Goal: Transaction & Acquisition: Purchase product/service

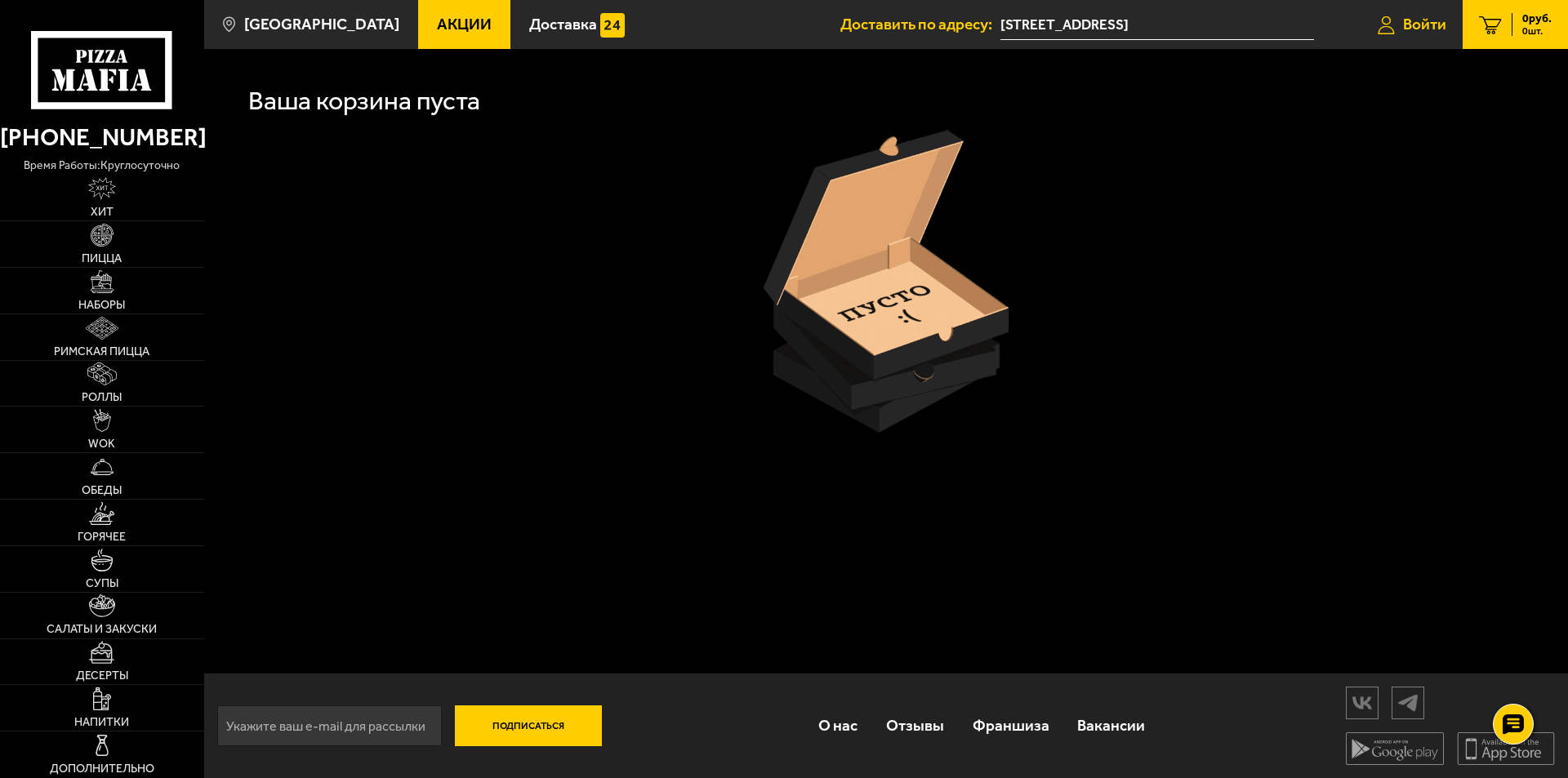
click at [1396, 35] on link "Войти" at bounding box center [1412, 24] width 101 height 49
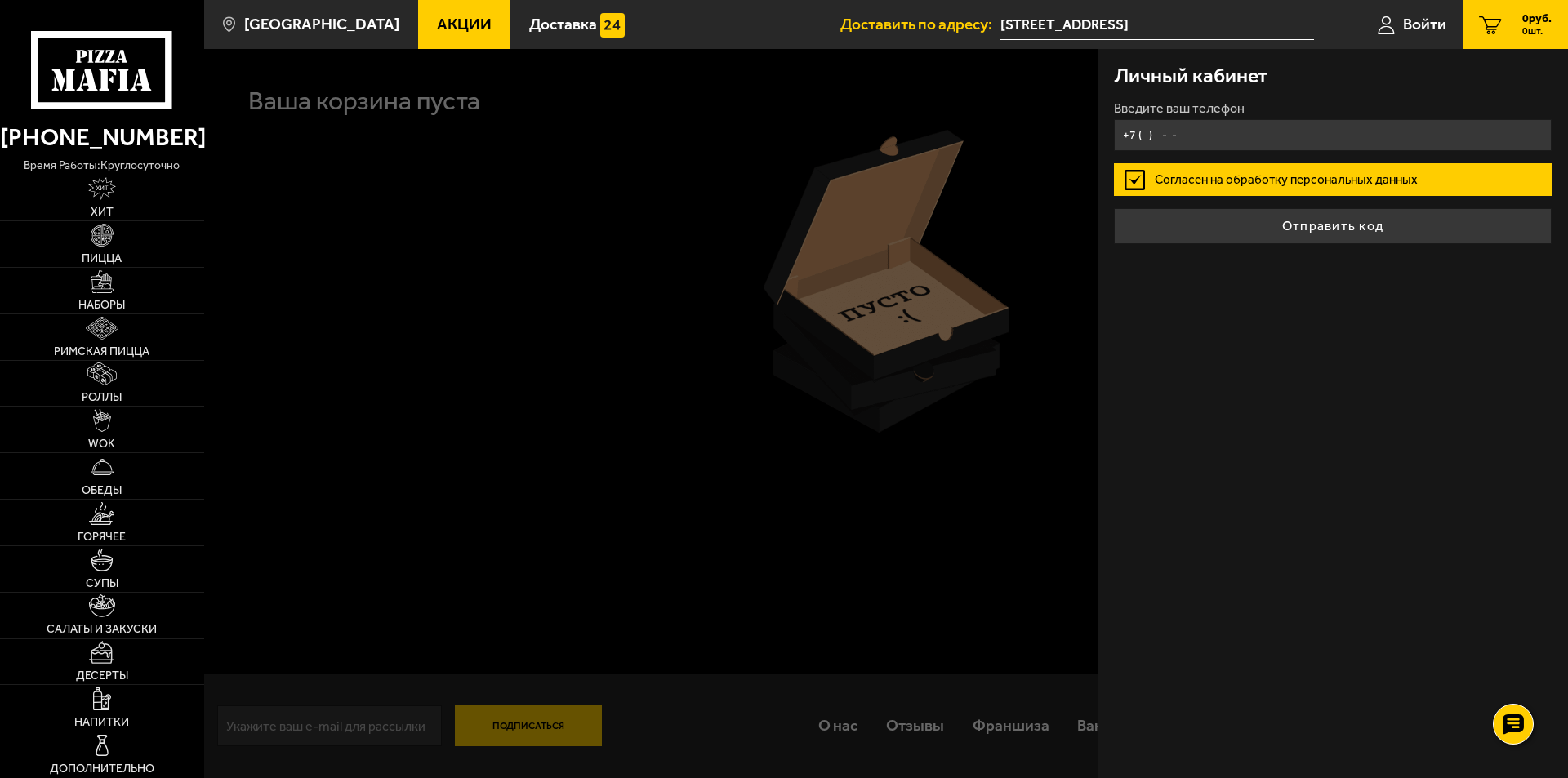
click at [1368, 126] on input "+7 ( ) - -" at bounding box center [1332, 134] width 438 height 31
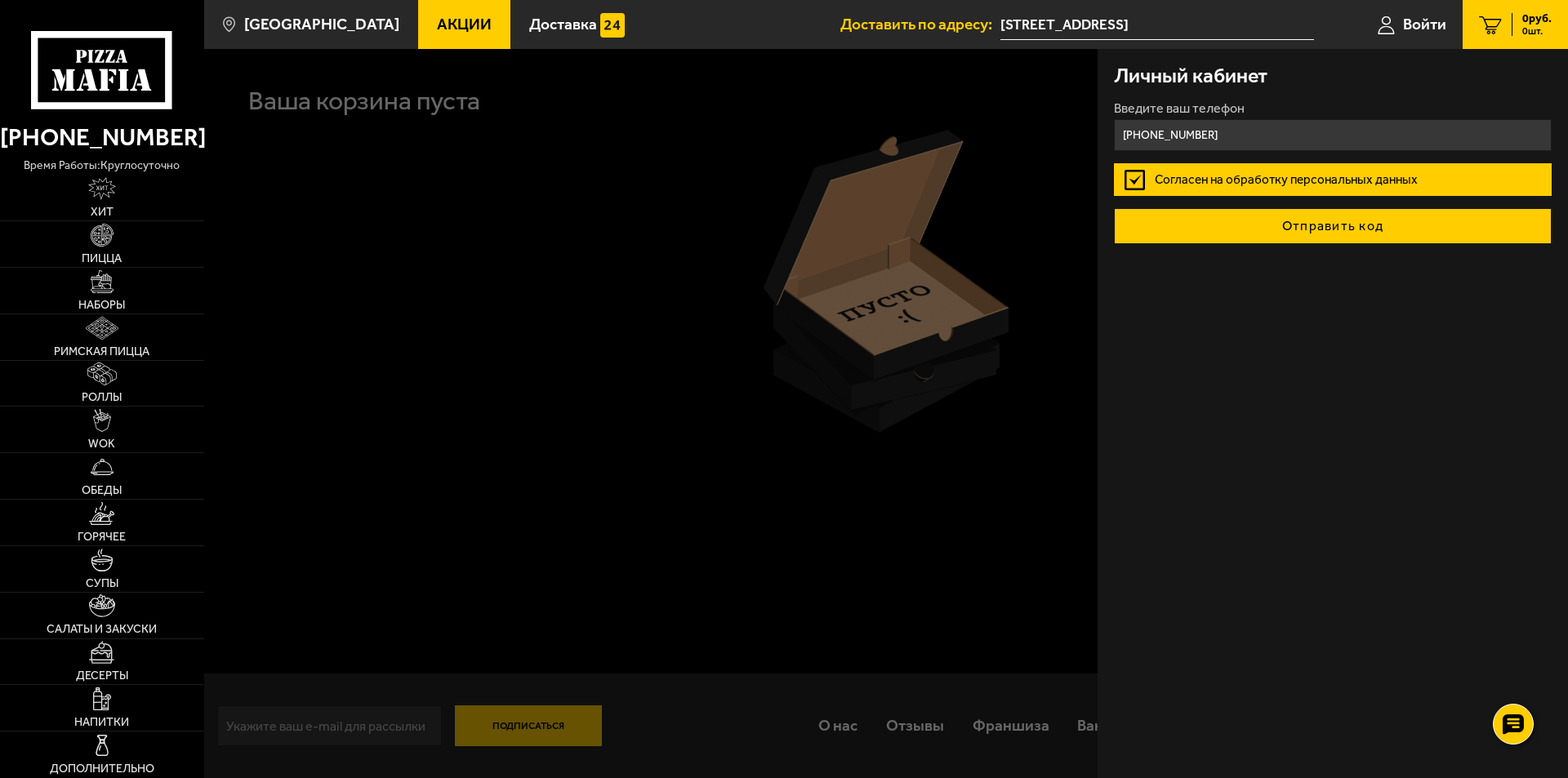
type input "+7 (921) 326-26-34"
click at [1396, 228] on button "Отправить код" at bounding box center [1332, 226] width 438 height 36
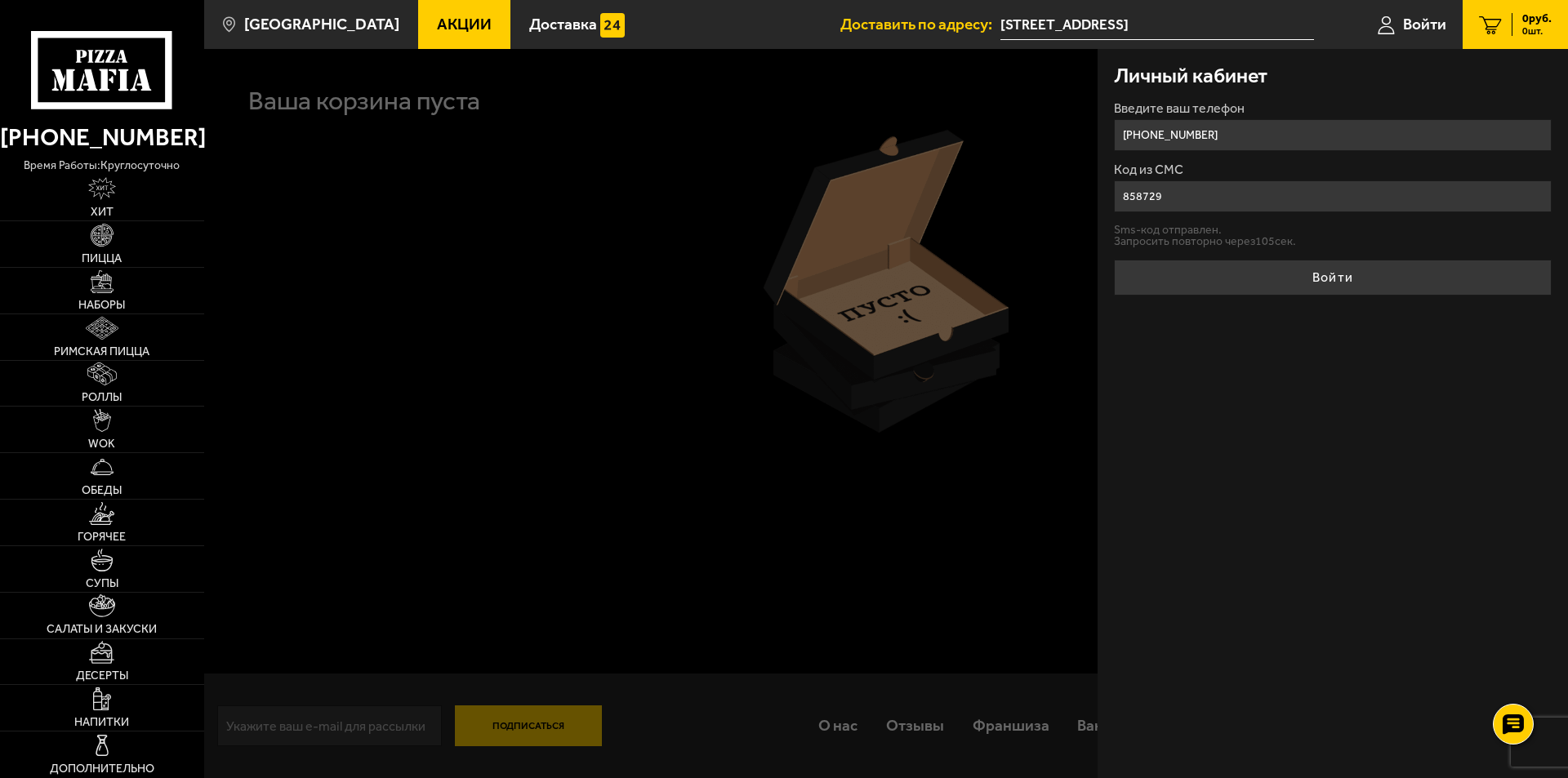
type input "858729"
click at [1113, 260] on button "Войти" at bounding box center [1332, 278] width 438 height 36
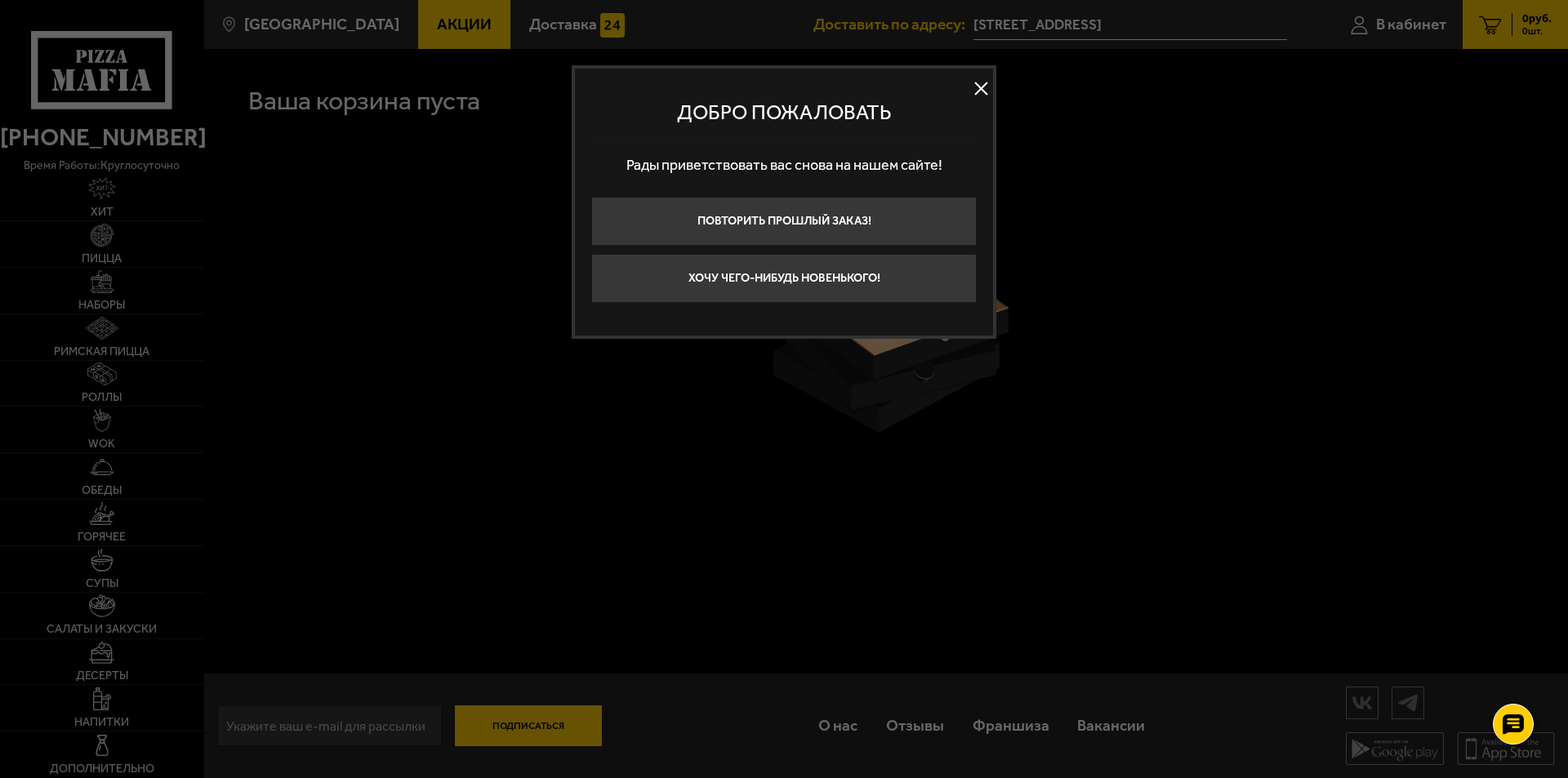
click at [980, 88] on button at bounding box center [981, 89] width 25 height 25
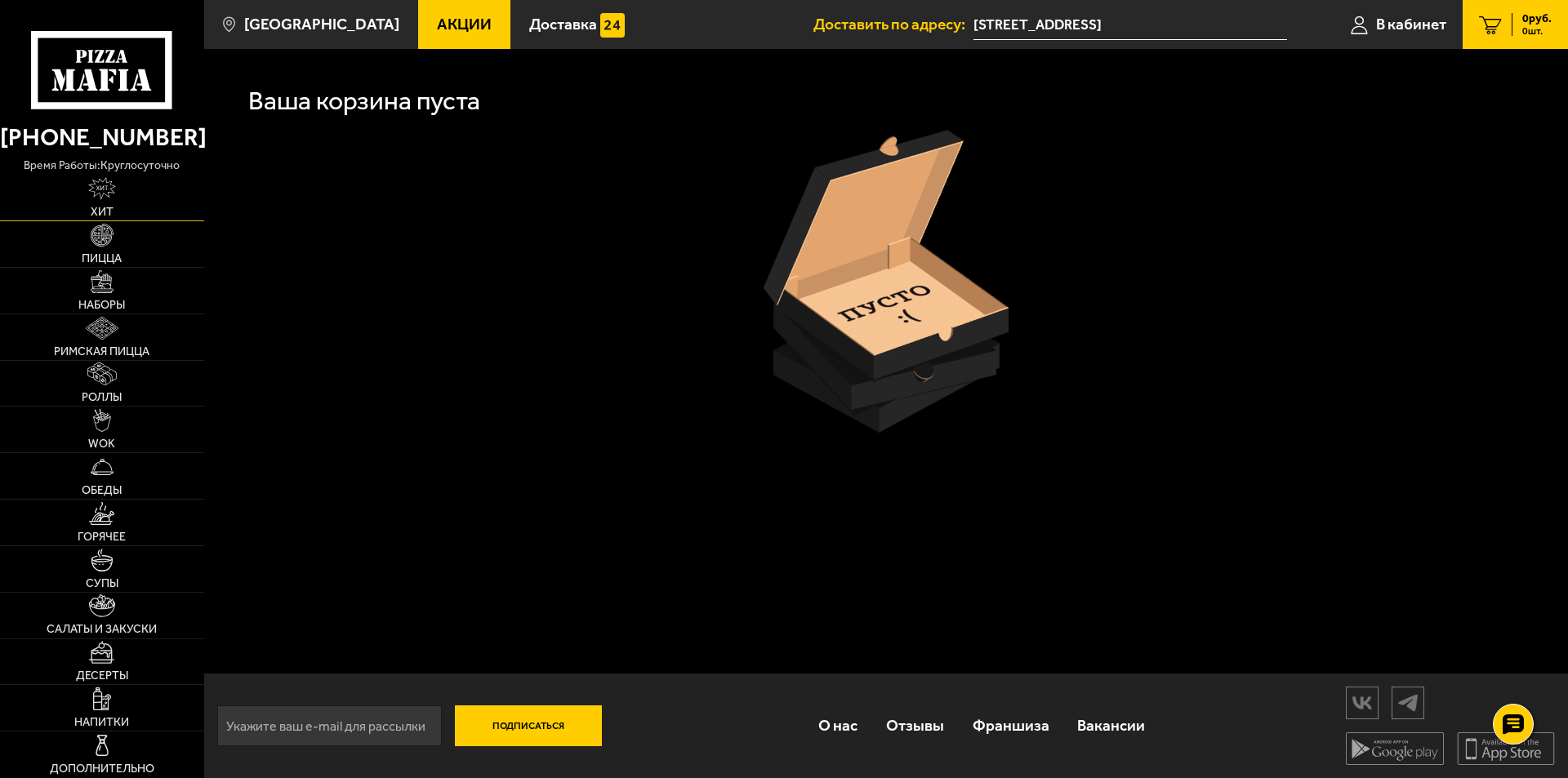
click at [118, 199] on link "Хит" at bounding box center [102, 198] width 205 height 46
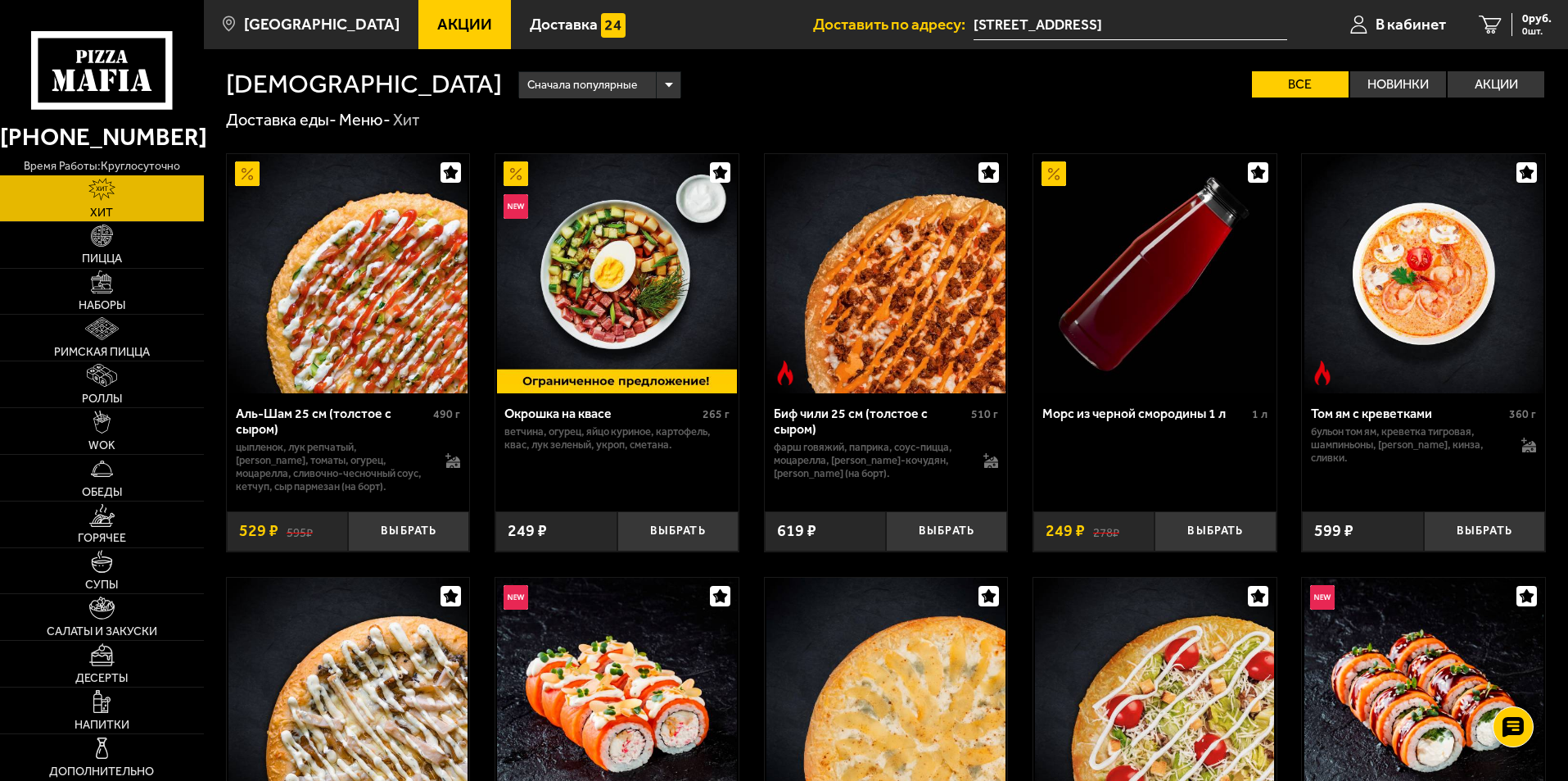
click at [437, 29] on span "Акции" at bounding box center [464, 24] width 54 height 15
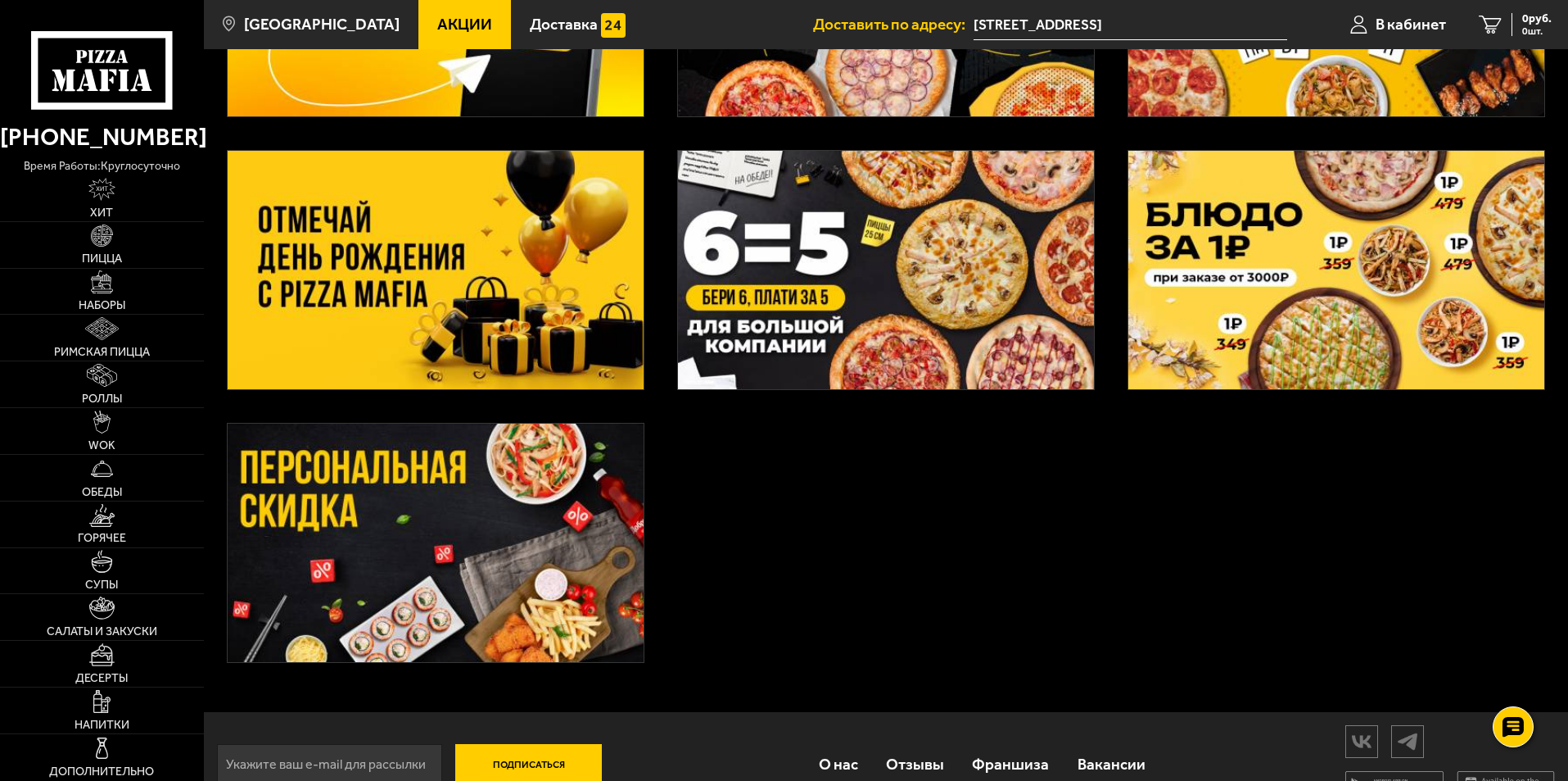
scroll to position [315, 0]
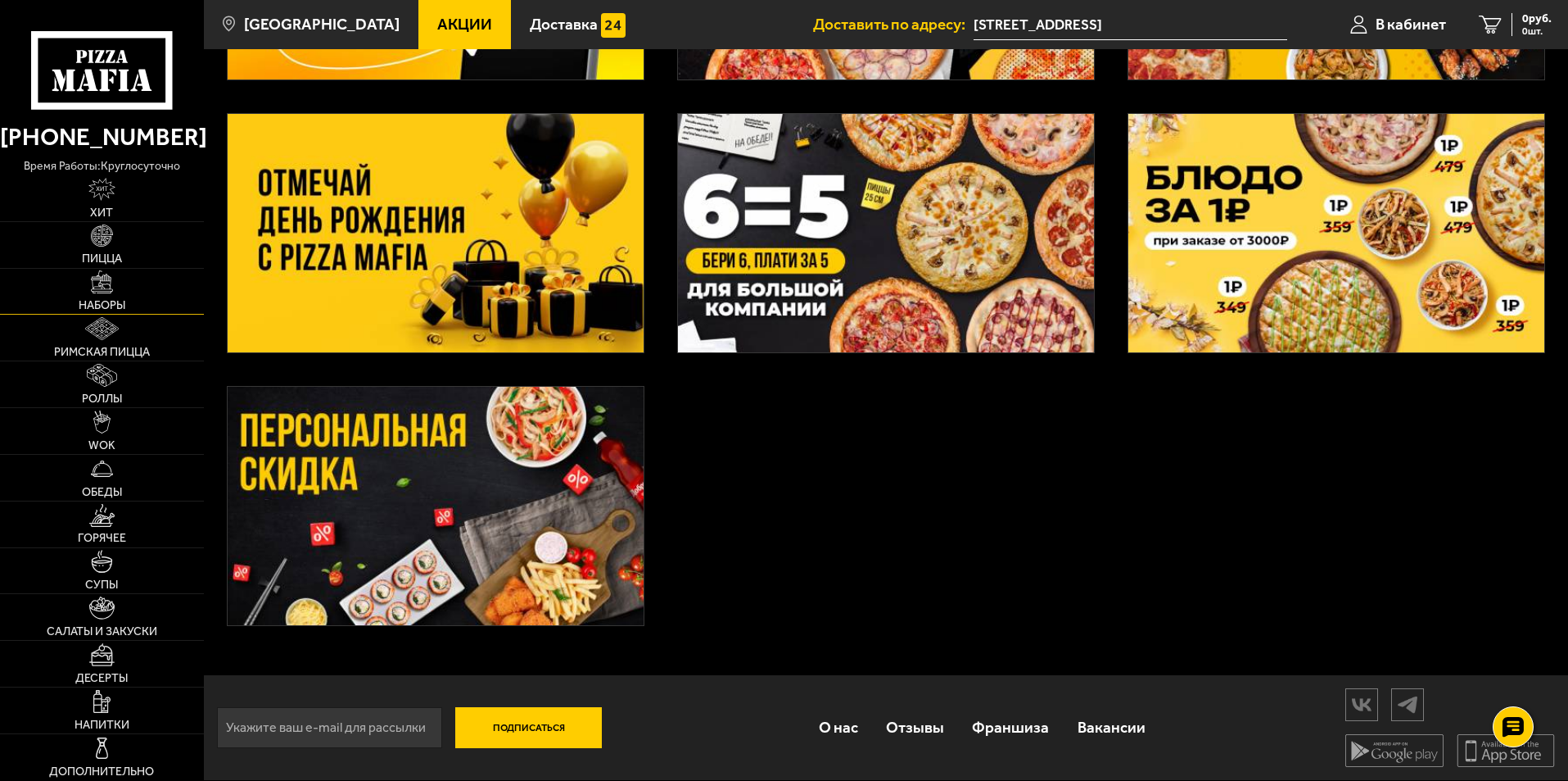
click at [103, 302] on span "Наборы" at bounding box center [101, 306] width 47 height 11
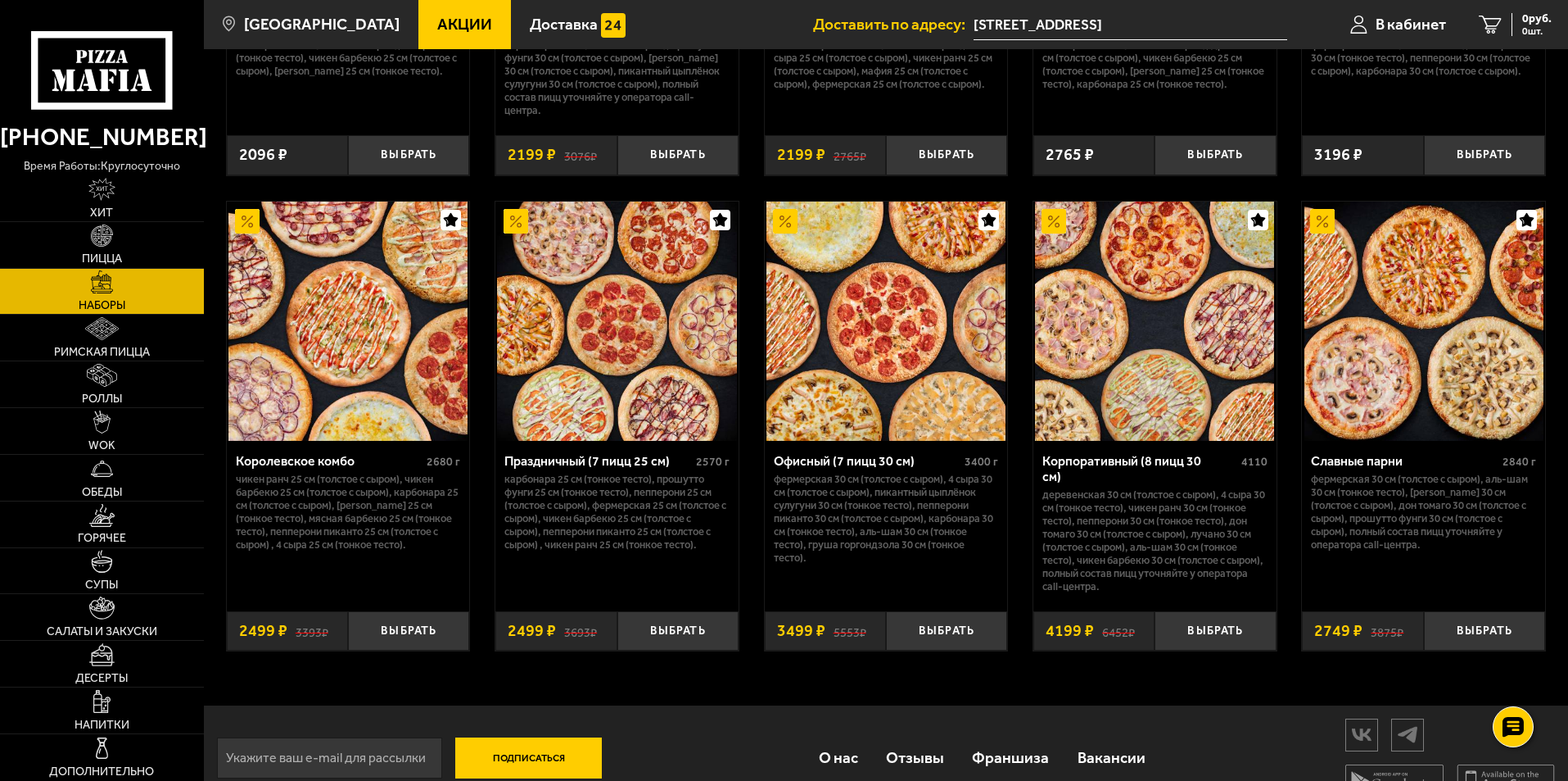
scroll to position [2480, 0]
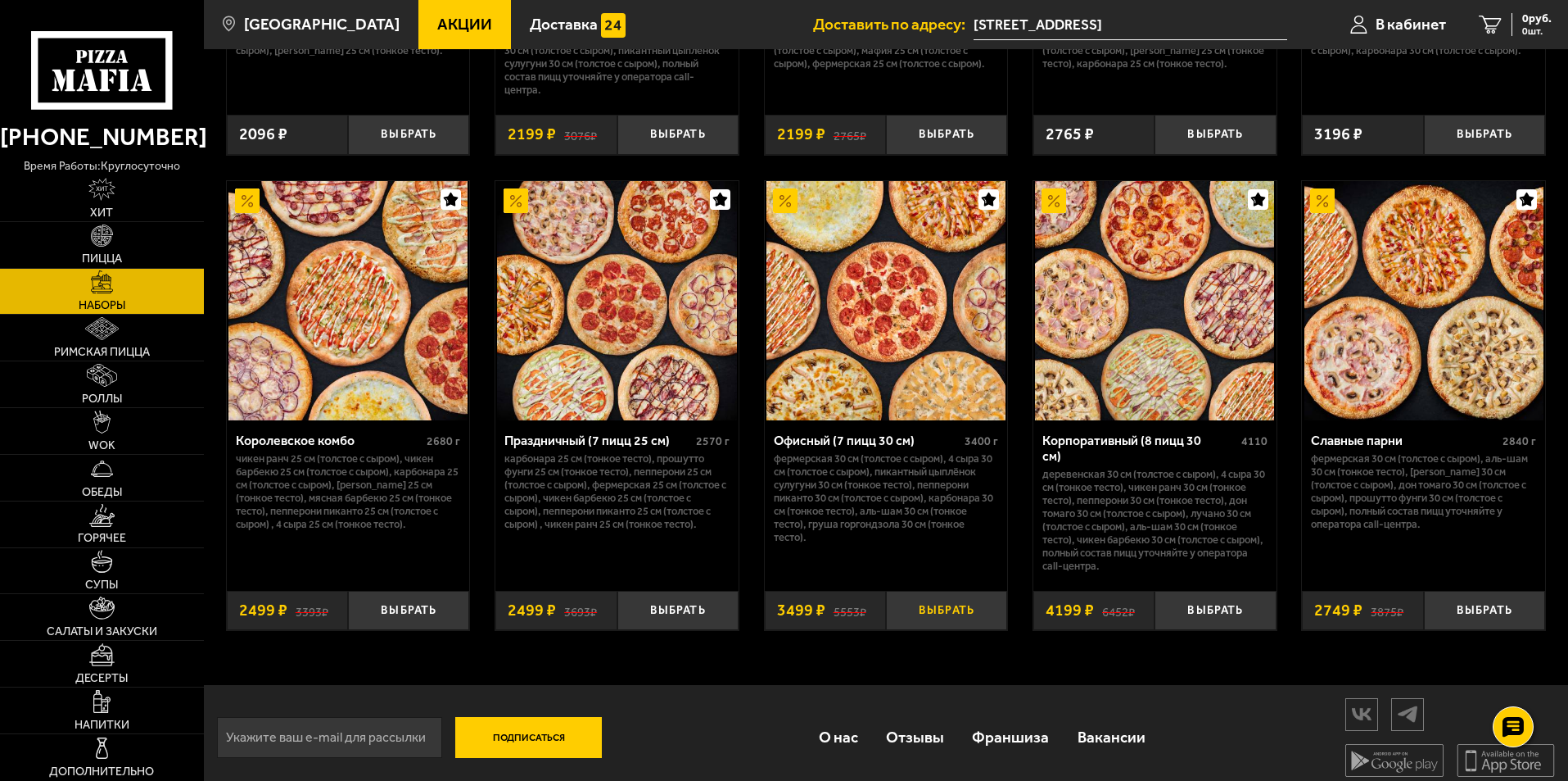
click at [954, 595] on button "Выбрать" at bounding box center [946, 611] width 121 height 40
click at [1509, 14] on span "3499 руб." at bounding box center [1527, 19] width 49 height 11
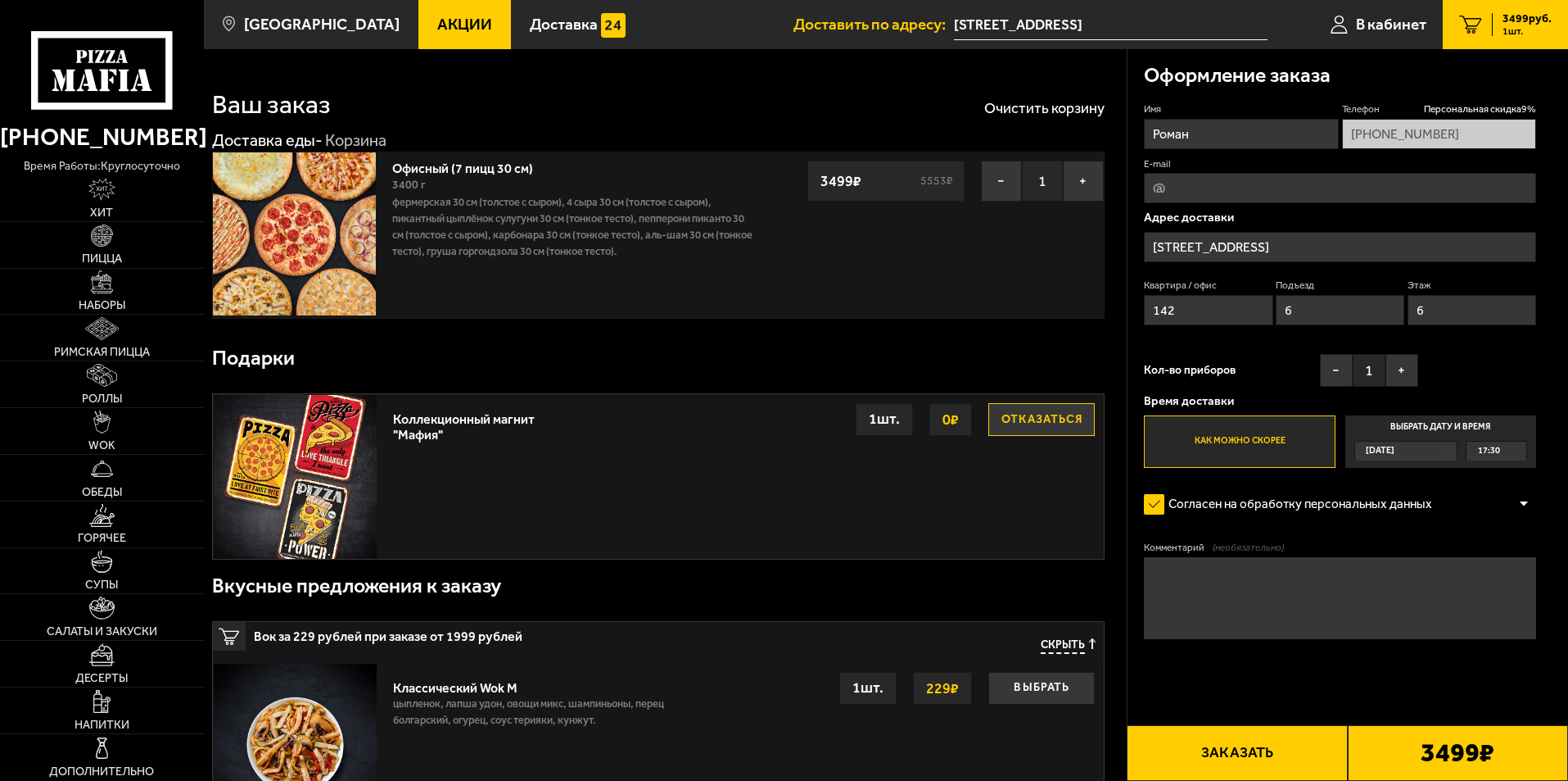
click at [1445, 431] on label "Выбрать дату и время Сегодня 17:30" at bounding box center [1441, 441] width 191 height 53
click at [0, 0] on input "Выбрать дату и время Сегодня 17:30" at bounding box center [0, 0] width 0 height 0
click at [1441, 450] on div "Сегодня" at bounding box center [1398, 452] width 86 height 19
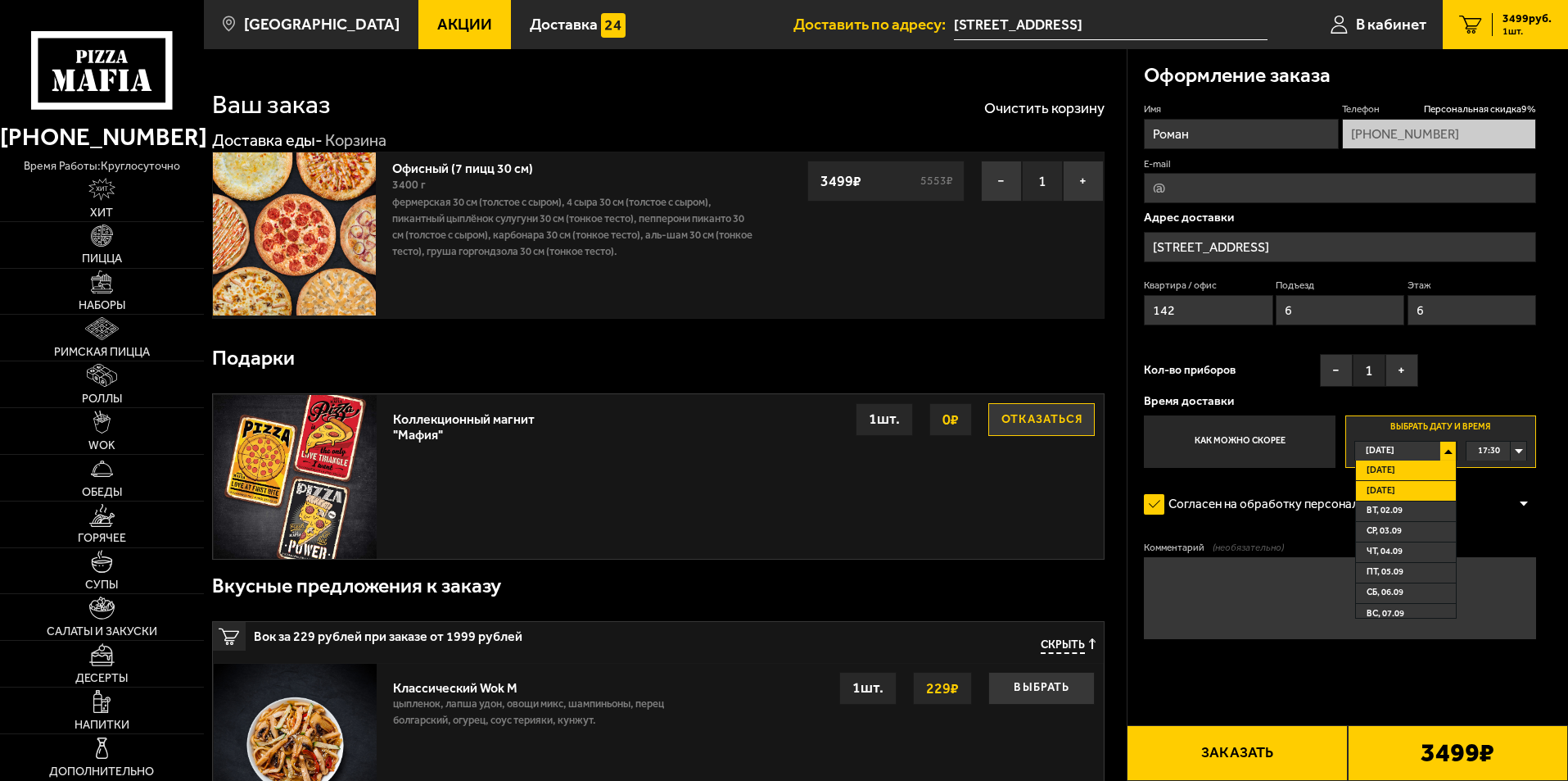
click at [1400, 489] on li "Завтра" at bounding box center [1406, 491] width 100 height 20
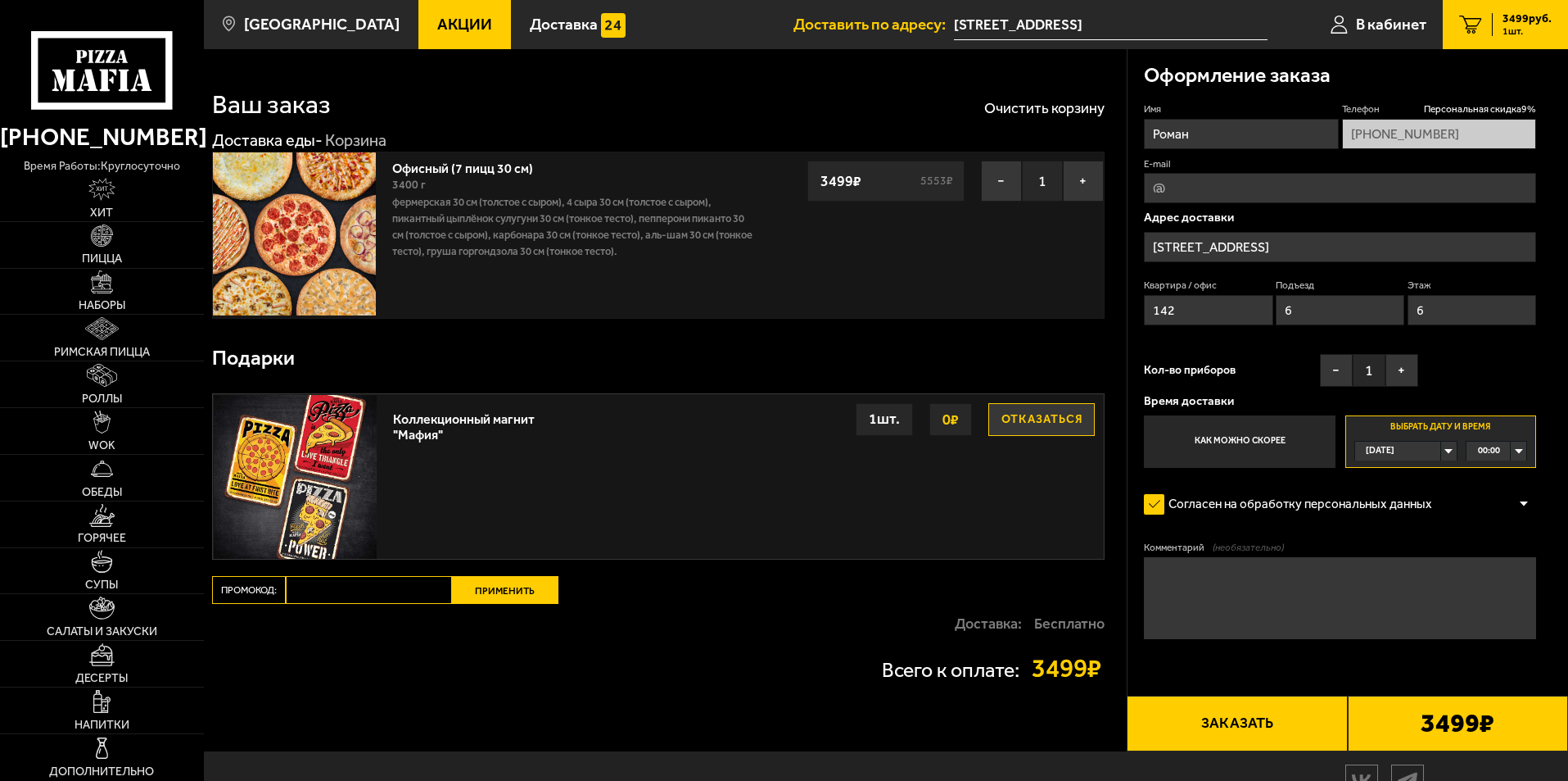
click at [1516, 452] on div "00:00" at bounding box center [1496, 452] width 60 height 19
click at [1505, 528] on li "12:15" at bounding box center [1496, 520] width 58 height 20
click at [1530, 362] on div "Имя Роман Телефон Персональная скидка 9 % +7 (921) 326-26-34 E-mail Адрес доста…" at bounding box center [1340, 285] width 392 height 366
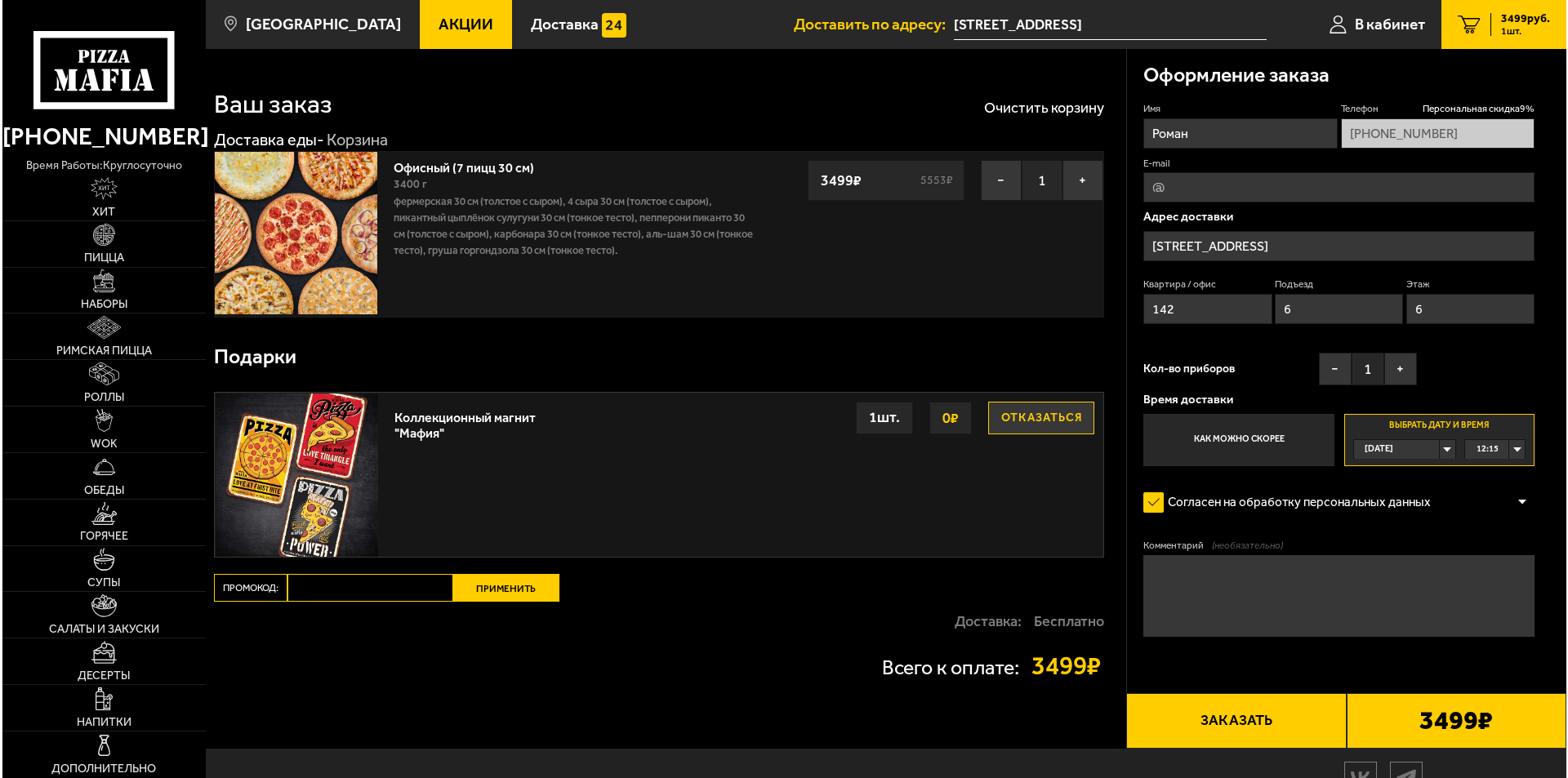
scroll to position [1, 0]
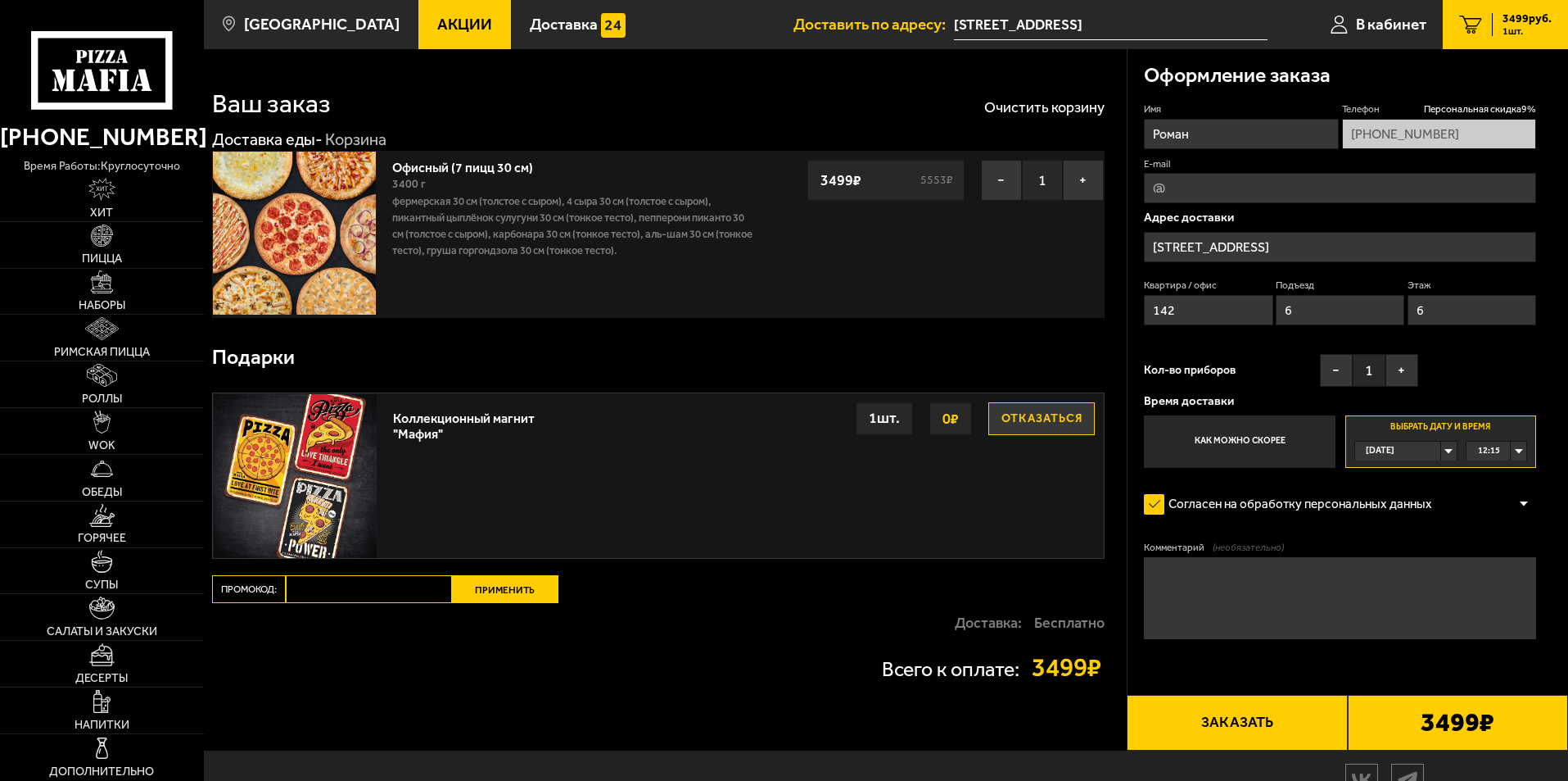
click at [1296, 234] on input "[STREET_ADDRESS]" at bounding box center [1340, 247] width 392 height 31
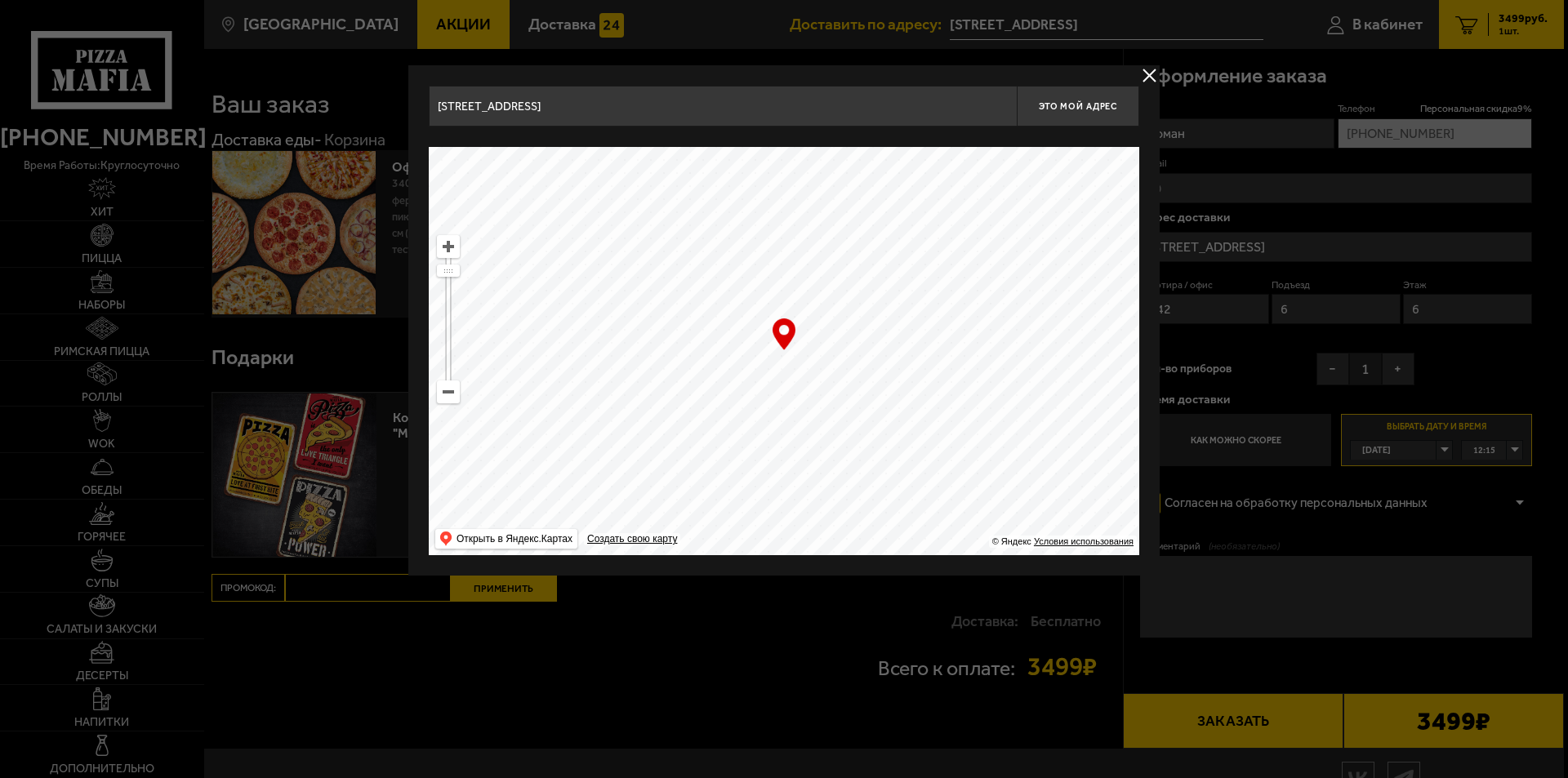
drag, startPoint x: 635, startPoint y: 196, endPoint x: 936, endPoint y: 548, distance: 463.1
click at [936, 548] on ymaps at bounding box center [784, 350] width 711 height 408
type input "Бассейная улица, 12"
click at [898, 95] on input "Бассейная улица, 12" at bounding box center [723, 106] width 588 height 41
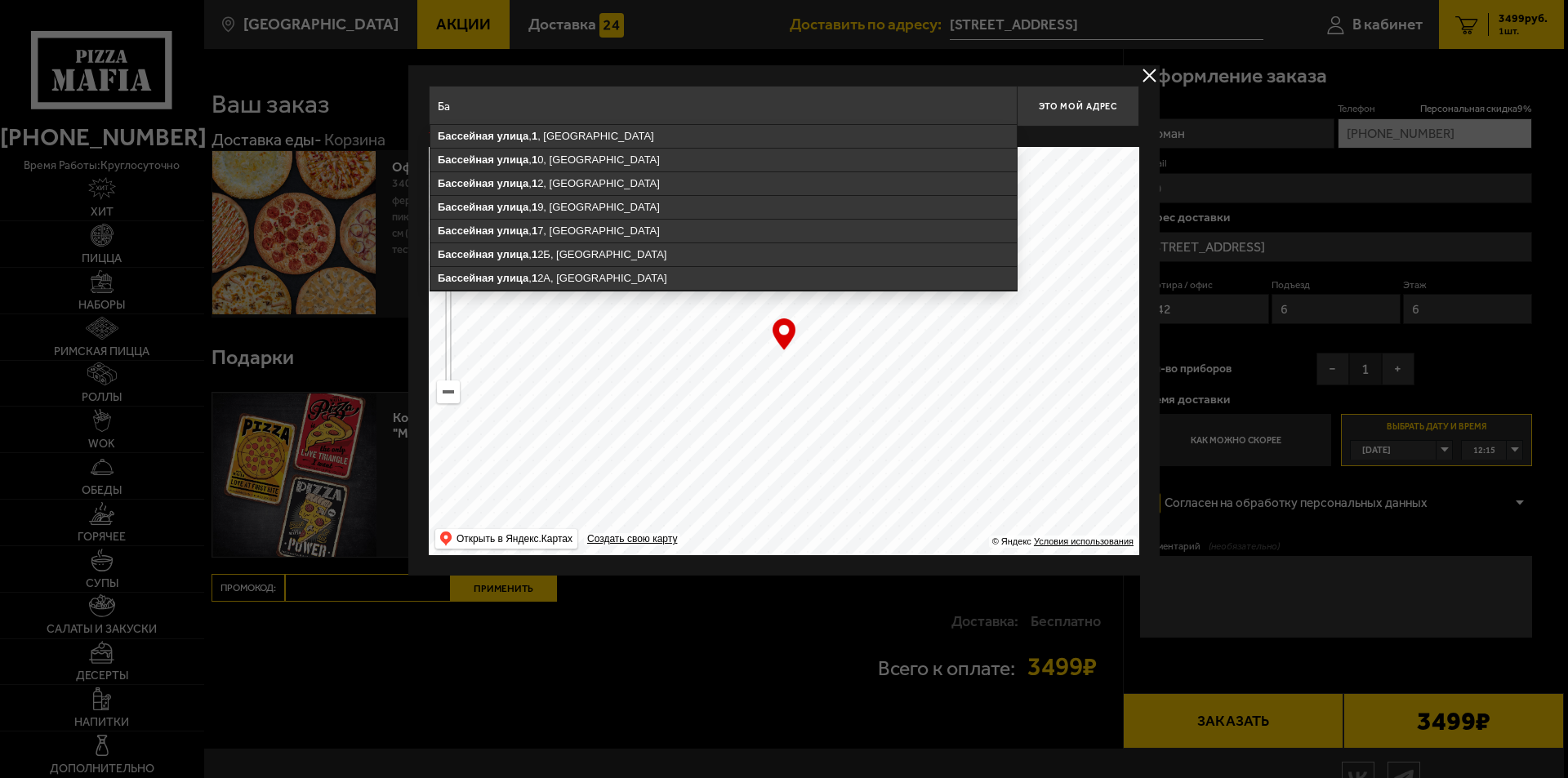
type input "Б"
type input "g"
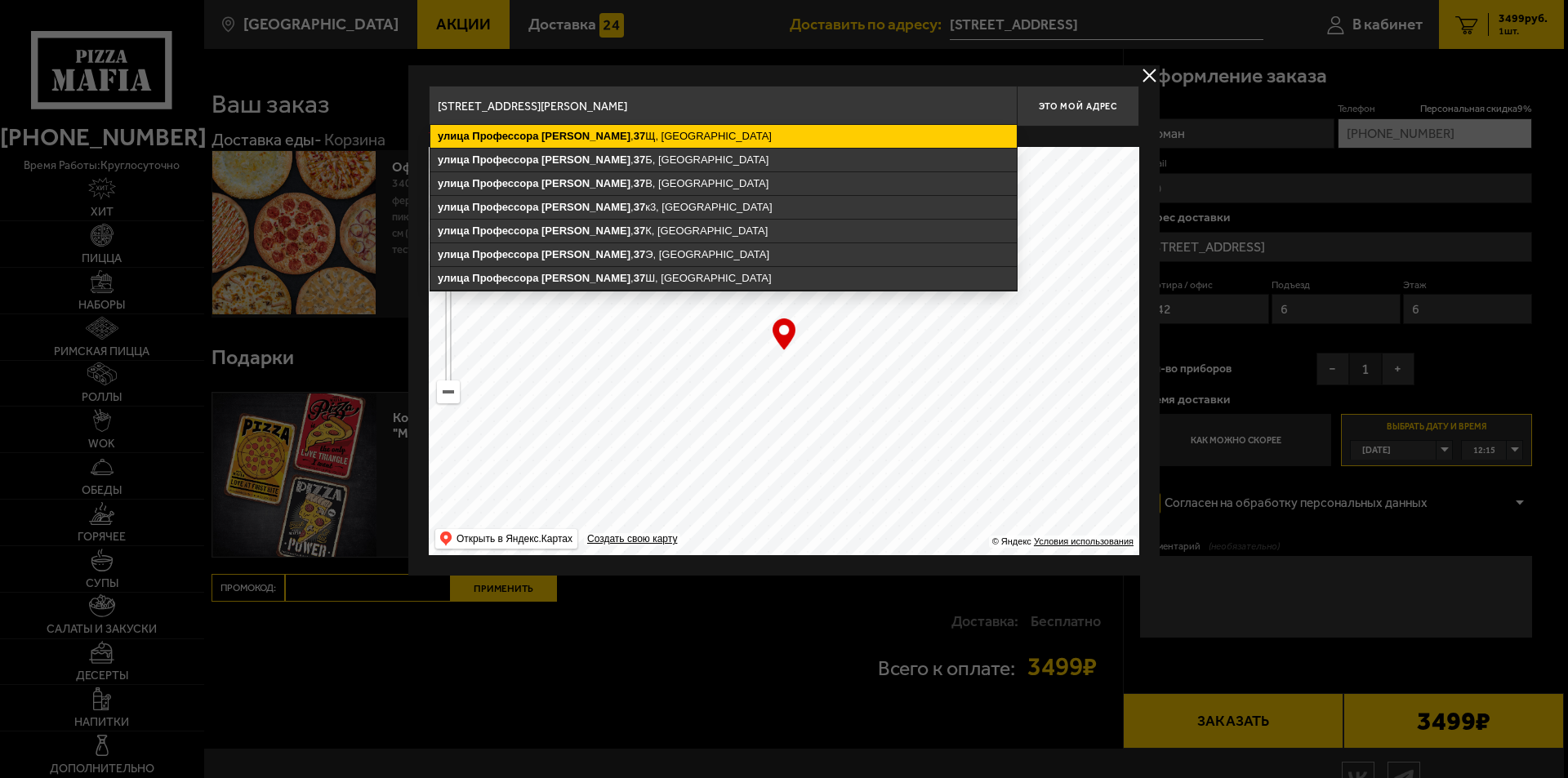
click at [840, 143] on ymaps "улица Профессора Попова , 37 Щ, Санкт-Петербург" at bounding box center [723, 136] width 586 height 23
type input "Санкт-Петербург, улица Профессора Попова, 37Щ"
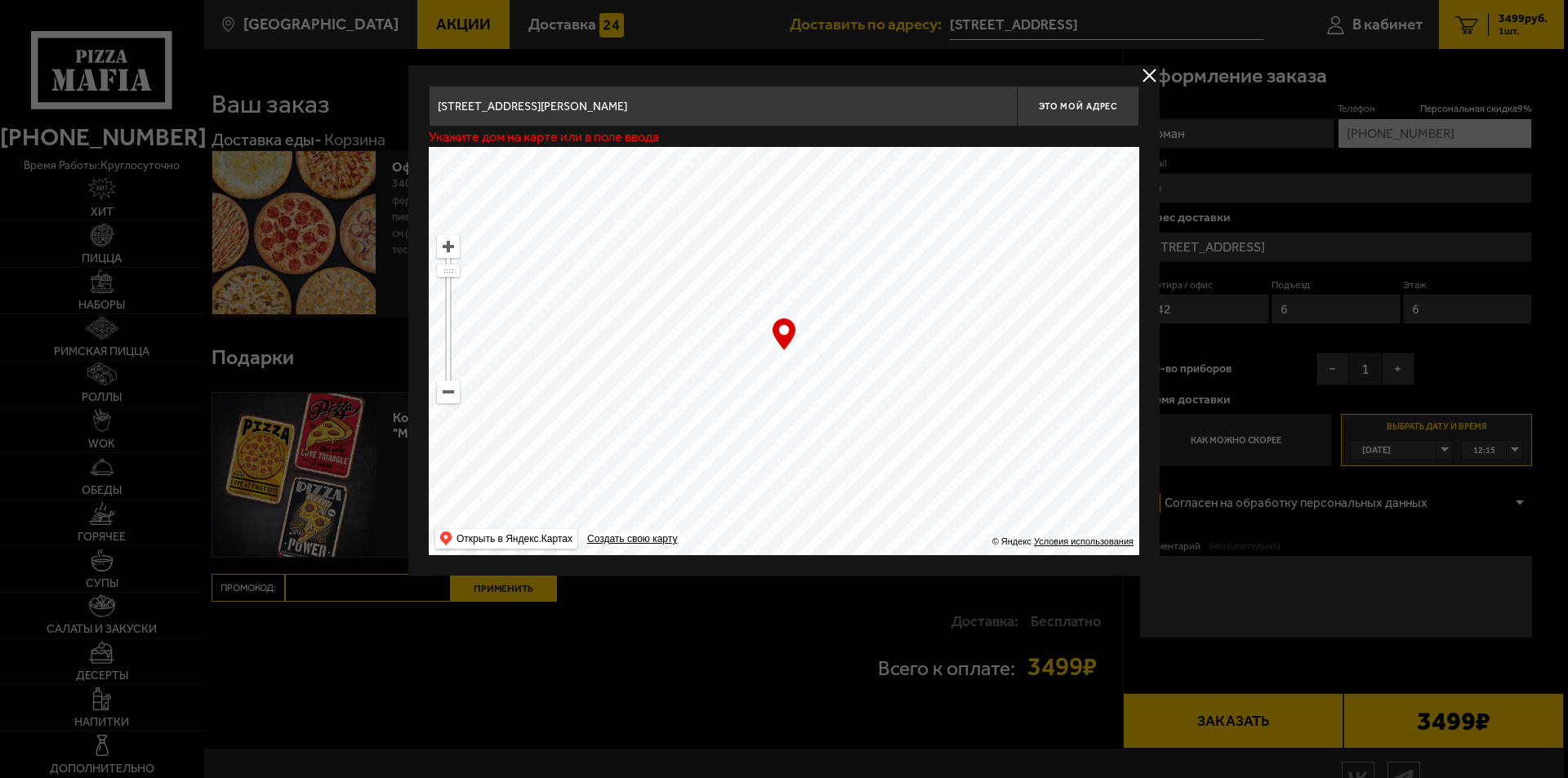
type input "улица Профессора Попова, 37Щ"
click at [1068, 94] on button "Это мой адрес" at bounding box center [1077, 106] width 123 height 41
type input "улица Профессора Попова, 37Щ"
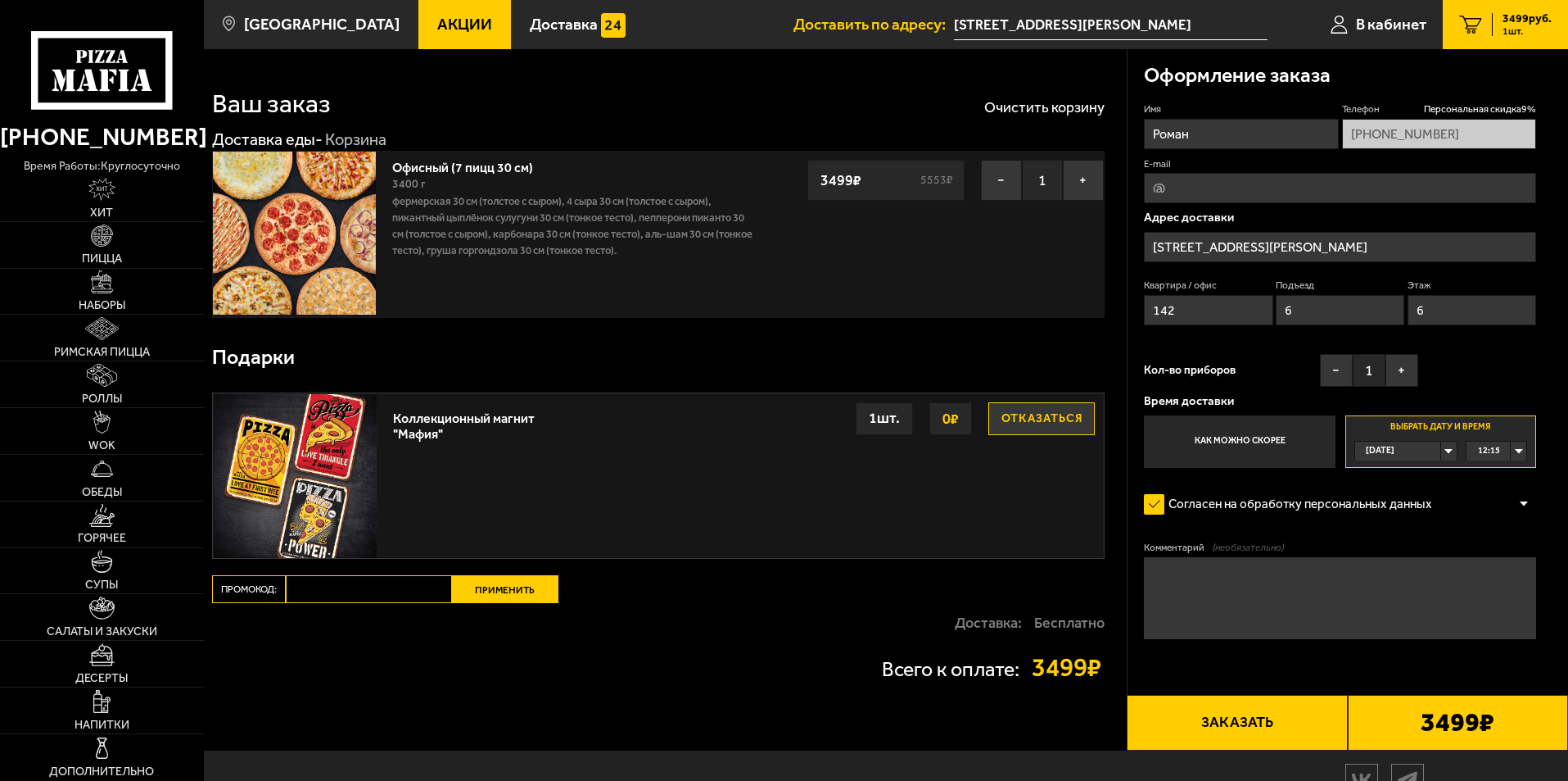
click at [1447, 534] on form "Имя Роман Телефон Персональная скидка 9 % +7 (921) 326-26-34 E-mail Адрес доста…" at bounding box center [1340, 418] width 392 height 633
click at [1163, 501] on label "Согласен на обработку персональных данных" at bounding box center [1296, 504] width 304 height 32
click at [0, 0] on input "Согласен на обработку персональных данных" at bounding box center [0, 0] width 0 height 0
click at [1163, 501] on label "Согласен на обработку персональных данных" at bounding box center [1296, 504] width 304 height 32
click at [0, 0] on input "Согласен на обработку персональных данных" at bounding box center [0, 0] width 0 height 0
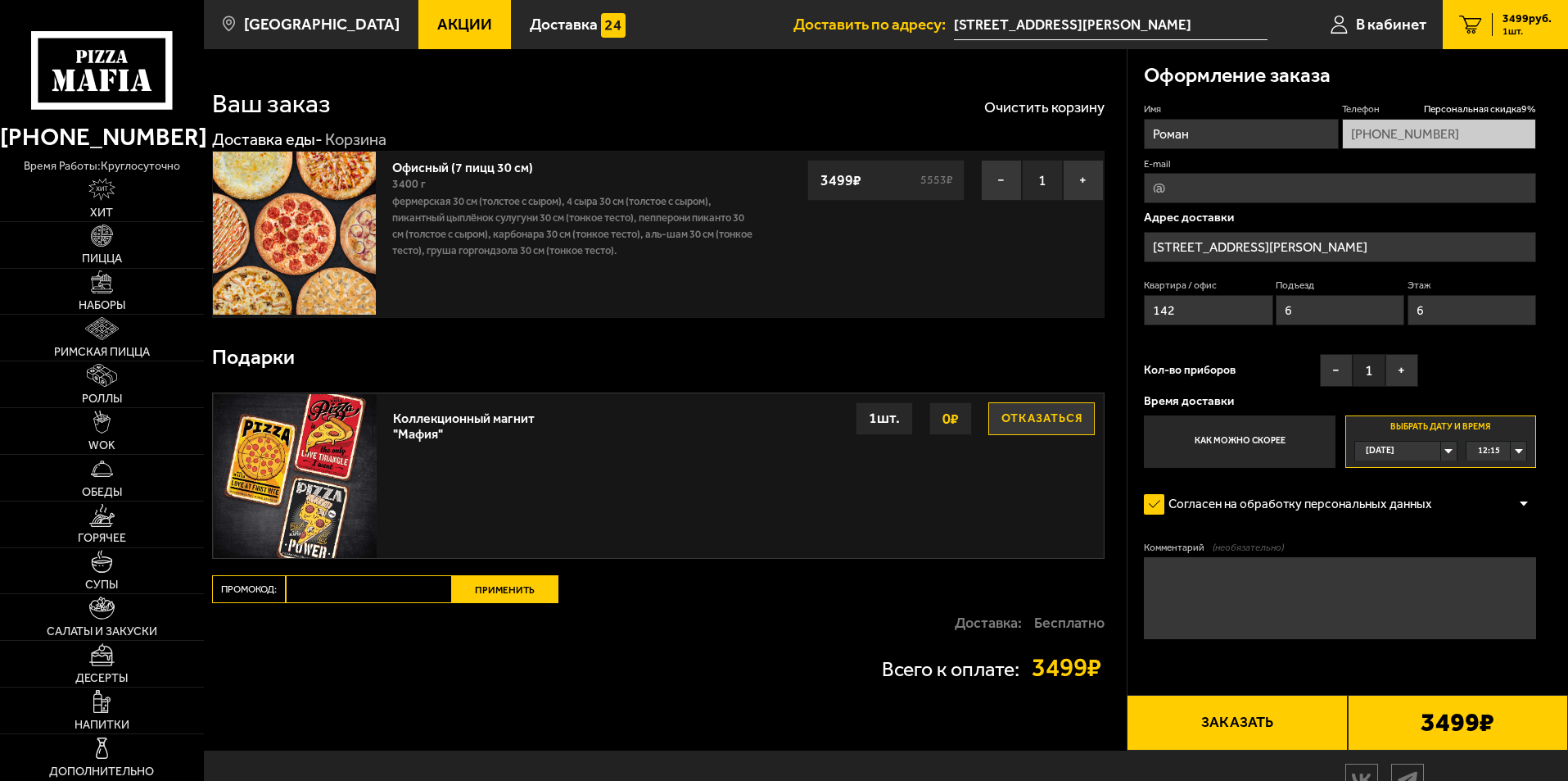
click at [1481, 714] on b "3499 ₽" at bounding box center [1457, 722] width 73 height 26
click at [1268, 726] on button "Заказать" at bounding box center [1237, 723] width 220 height 55
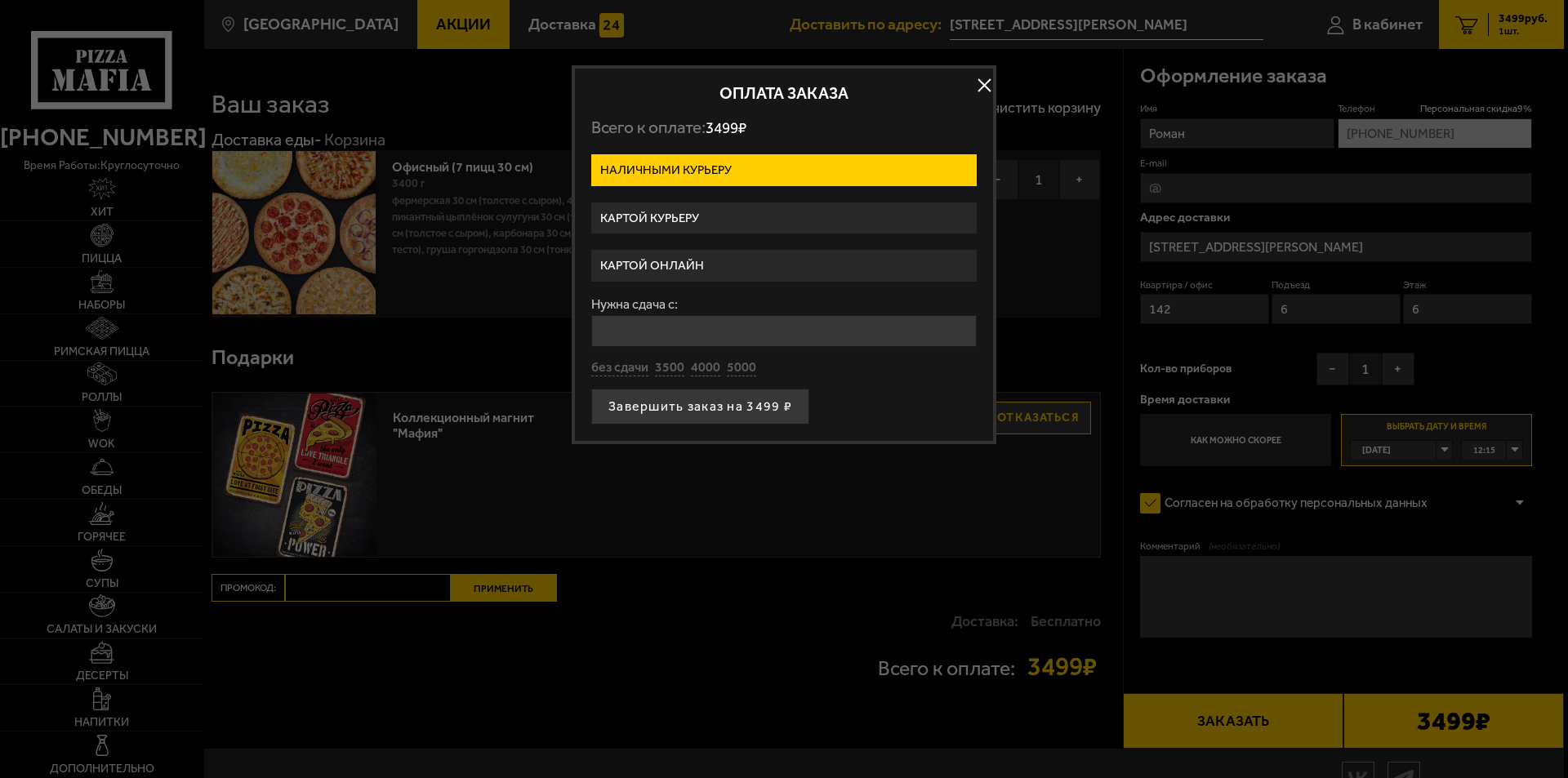
click at [684, 214] on label "Картой курьеру" at bounding box center [783, 218] width 385 height 31
click at [0, 0] on input "Картой курьеру" at bounding box center [0, 0] width 0 height 0
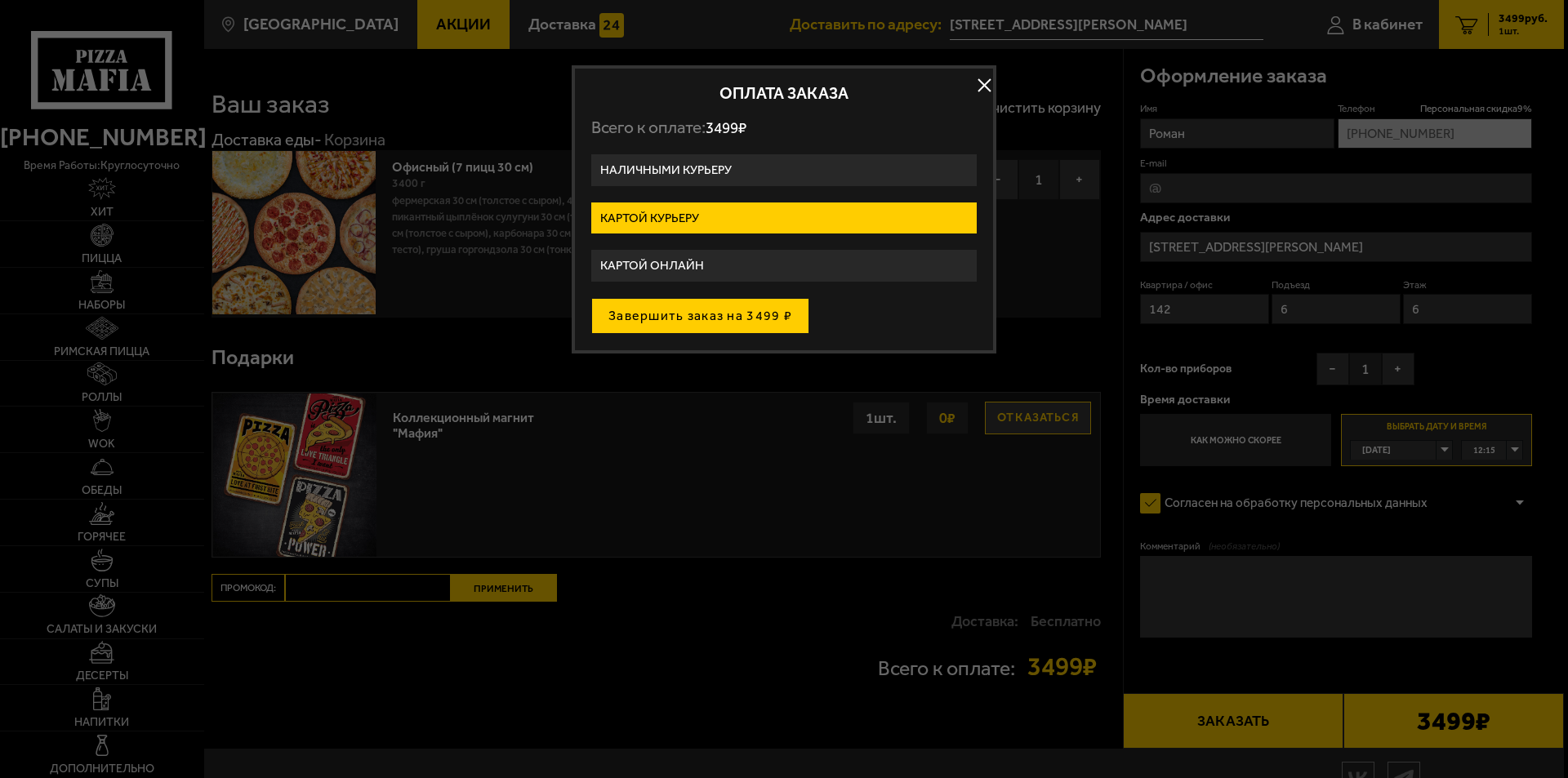
click at [715, 312] on button "Завершить заказ на 3499 ₽" at bounding box center [699, 316] width 218 height 36
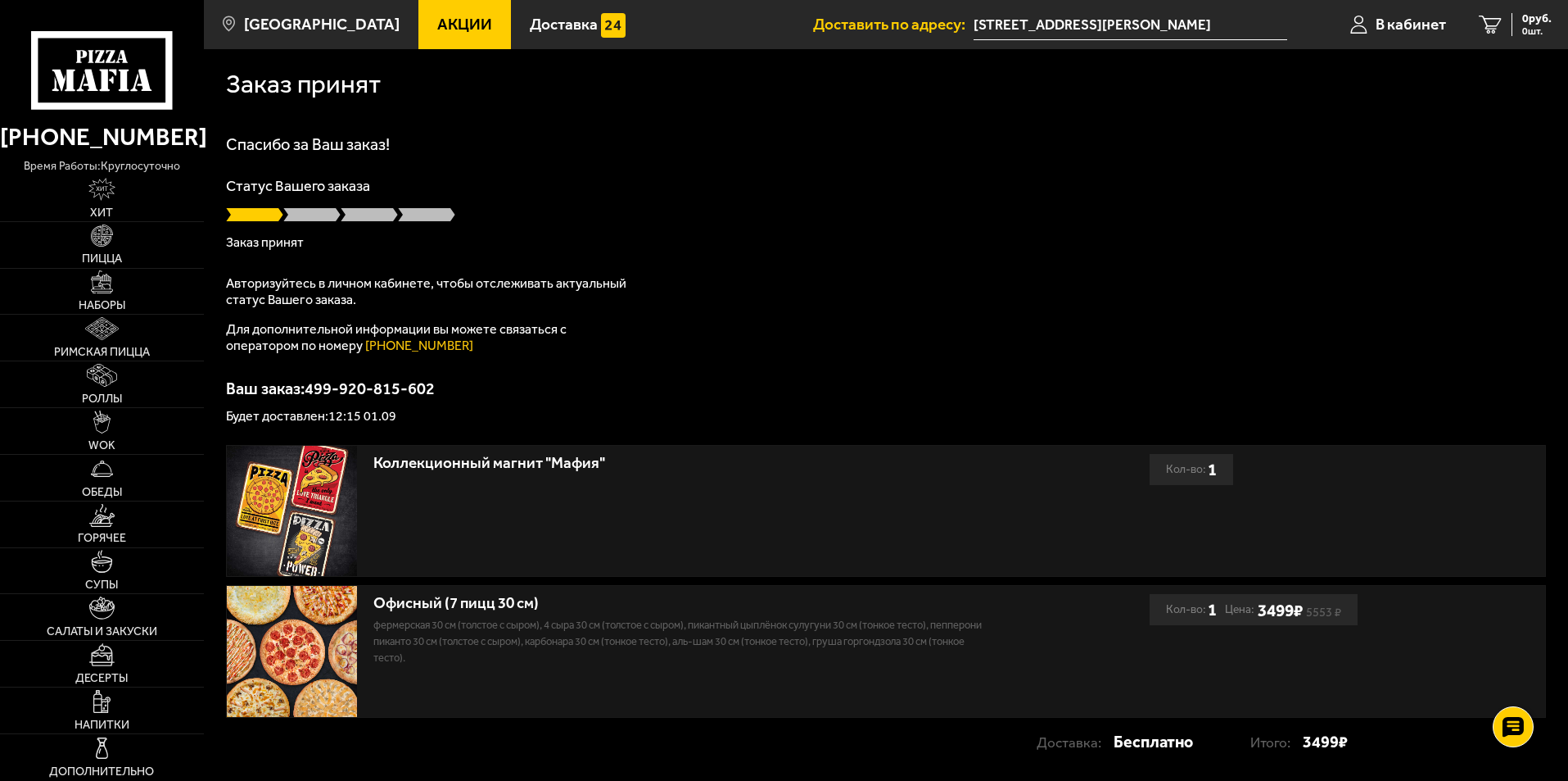
click at [713, 291] on div "Спасибо за Ваш заказ! Статус Вашего заказа Заказ принят Авторизуйтесь в личном …" at bounding box center [886, 279] width 1320 height 286
click at [684, 280] on div "Спасибо за Ваш заказ! Статус Вашего заказа Заказ принят Авторизуйтесь в личном …" at bounding box center [886, 279] width 1320 height 286
click at [679, 232] on div "Статус Вашего заказа Заказ принят" at bounding box center [886, 214] width 1320 height 71
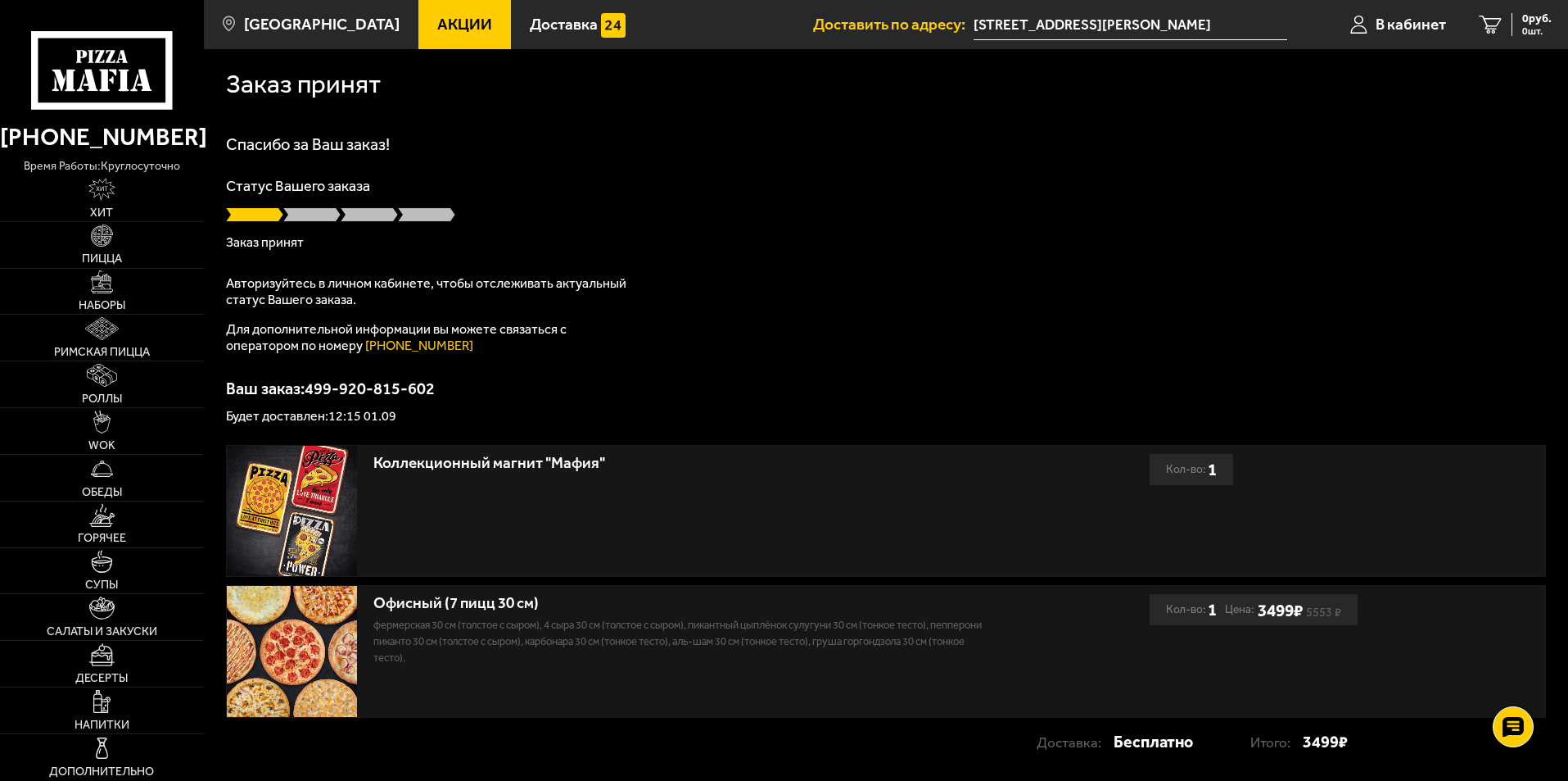
click at [677, 228] on div "Статус Вашего заказа Заказ принят" at bounding box center [886, 214] width 1320 height 71
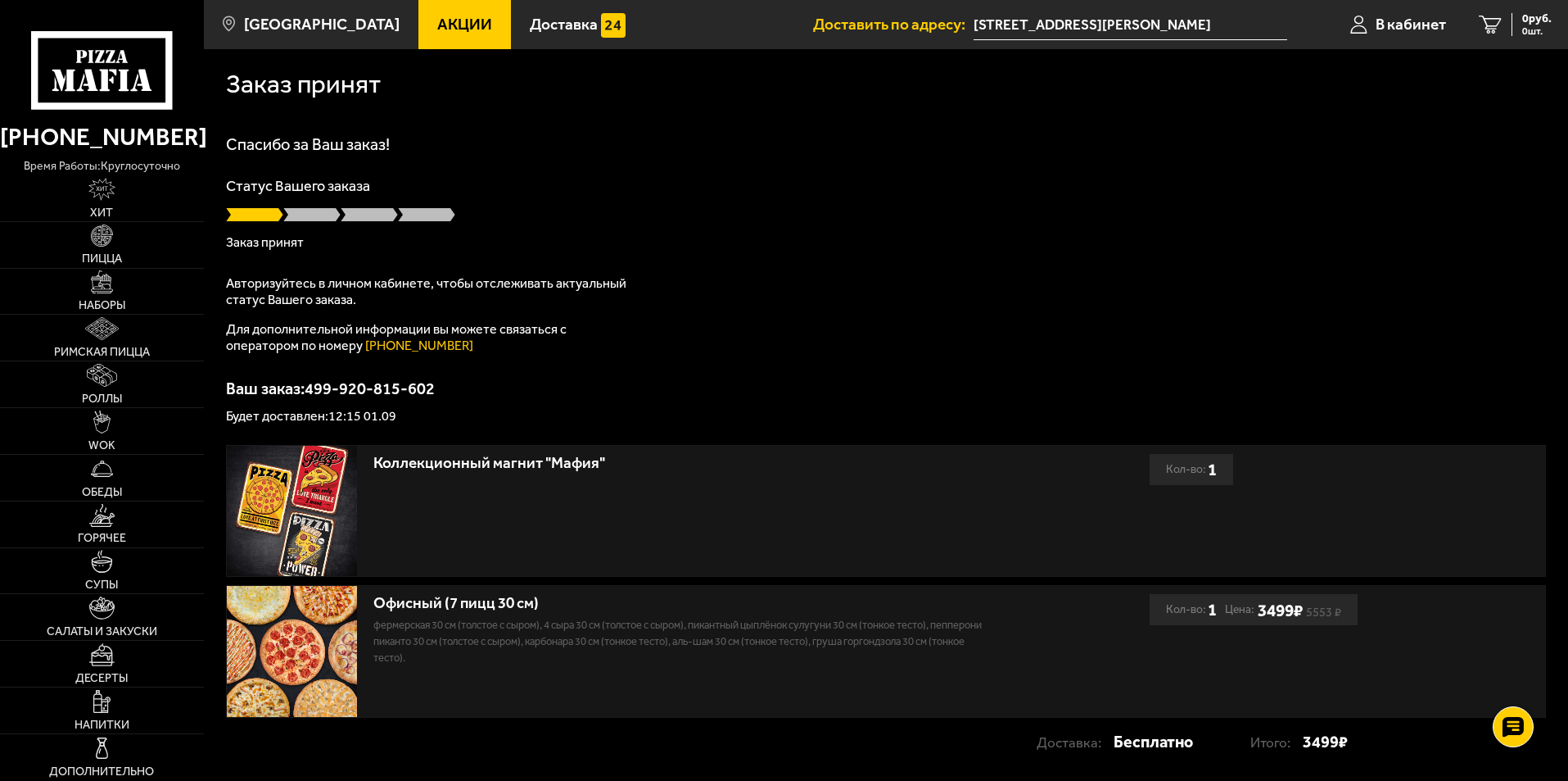
click at [677, 228] on div "Статус Вашего заказа Заказ принят" at bounding box center [886, 214] width 1320 height 71
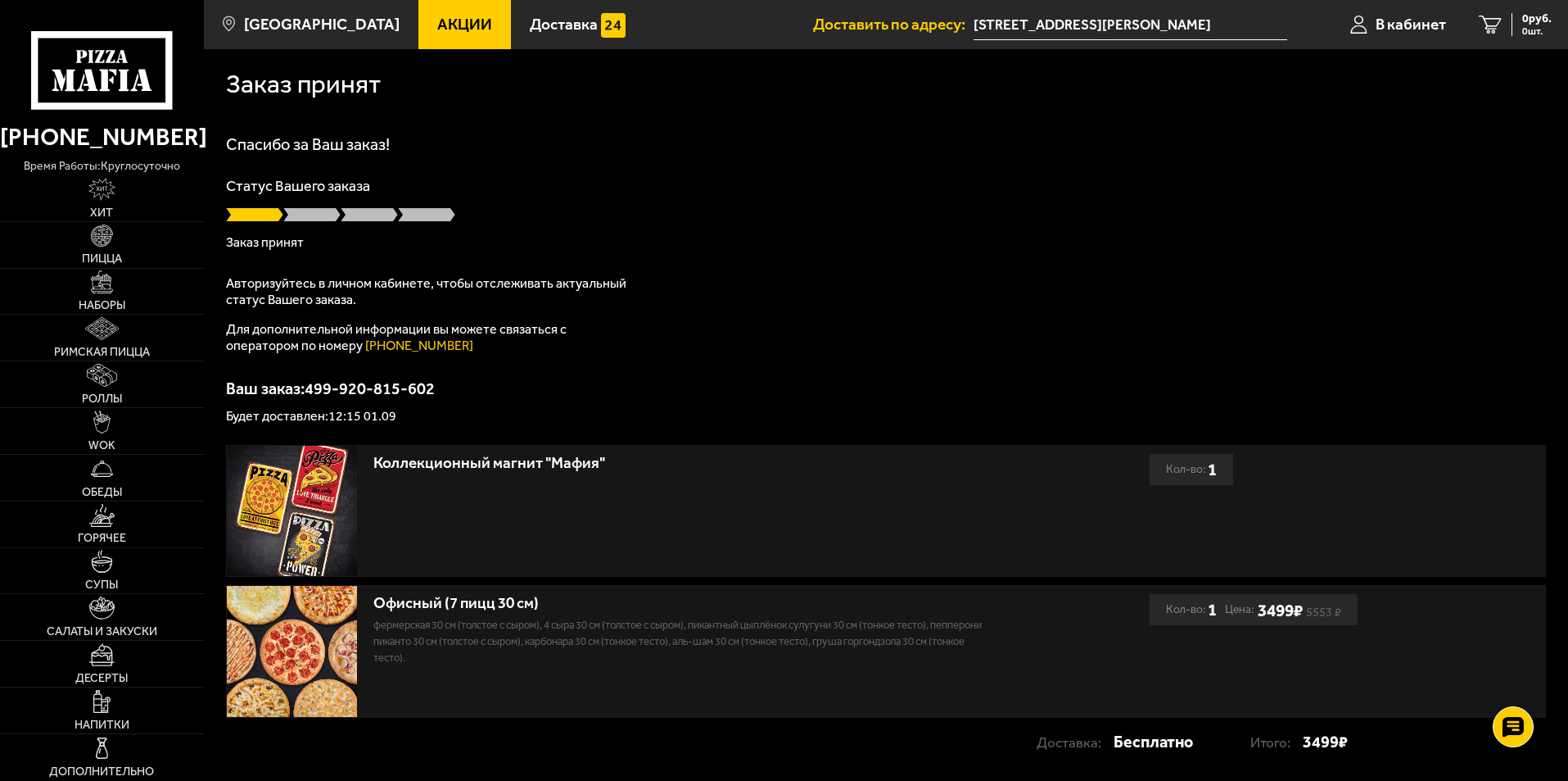
click at [677, 211] on div at bounding box center [886, 214] width 1320 height 16
click at [679, 193] on p "Статус Вашего заказа" at bounding box center [886, 185] width 1320 height 14
click at [580, 147] on h1 "Спасибо за Ваш заказ!" at bounding box center [886, 143] width 1320 height 16
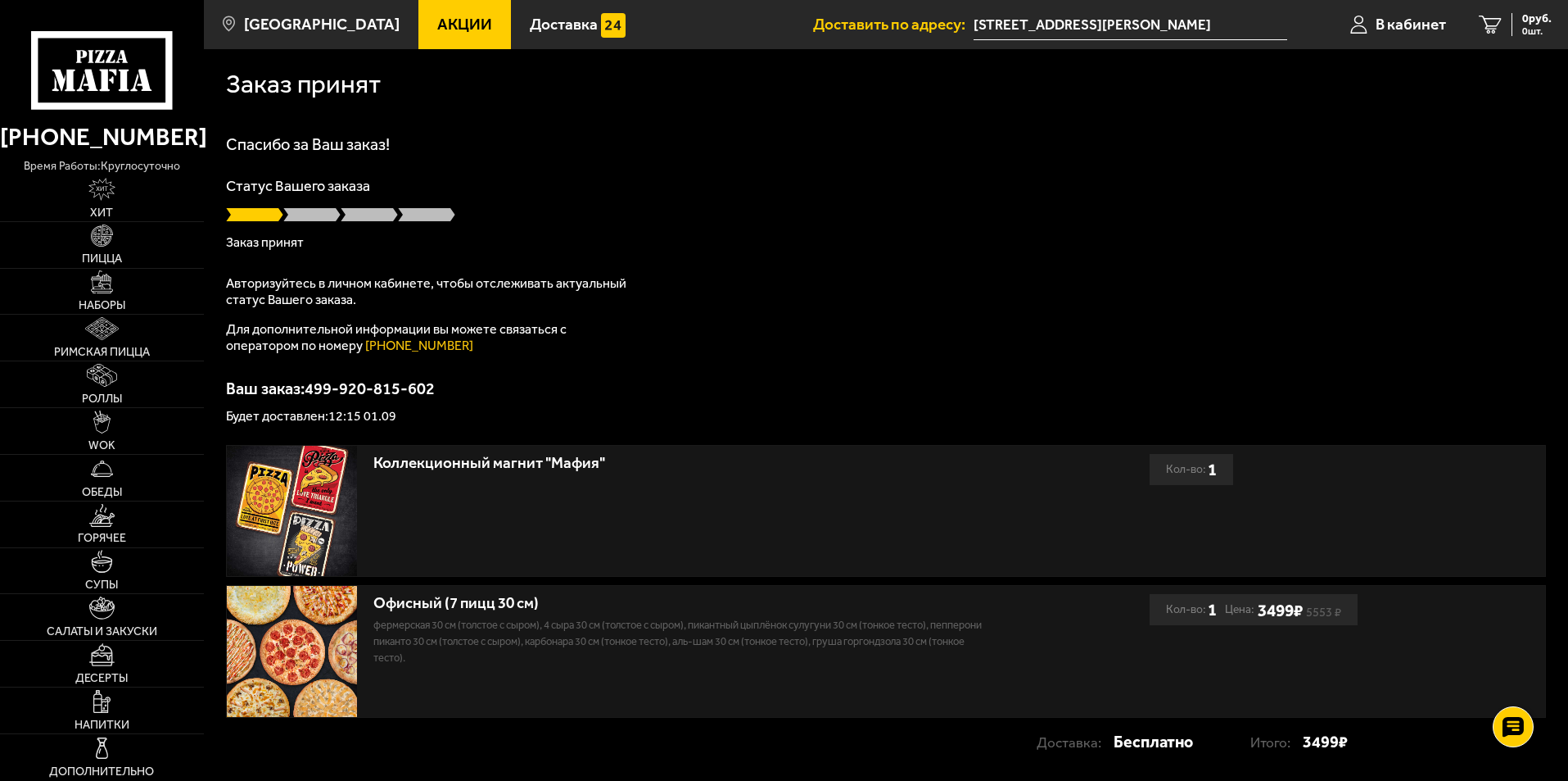
click at [580, 147] on h1 "Спасибо за Ваш заказ!" at bounding box center [886, 143] width 1320 height 16
click at [528, 155] on div "Спасибо за Ваш заказ! Статус Вашего заказа Заказ принят Авторизуйтесь в личном …" at bounding box center [886, 279] width 1320 height 286
click at [585, 126] on div "Заказ принят Спасибо за Ваш заказ! Статус Вашего заказа Заказ принят Авторизуйт…" at bounding box center [887, 415] width 1365 height 733
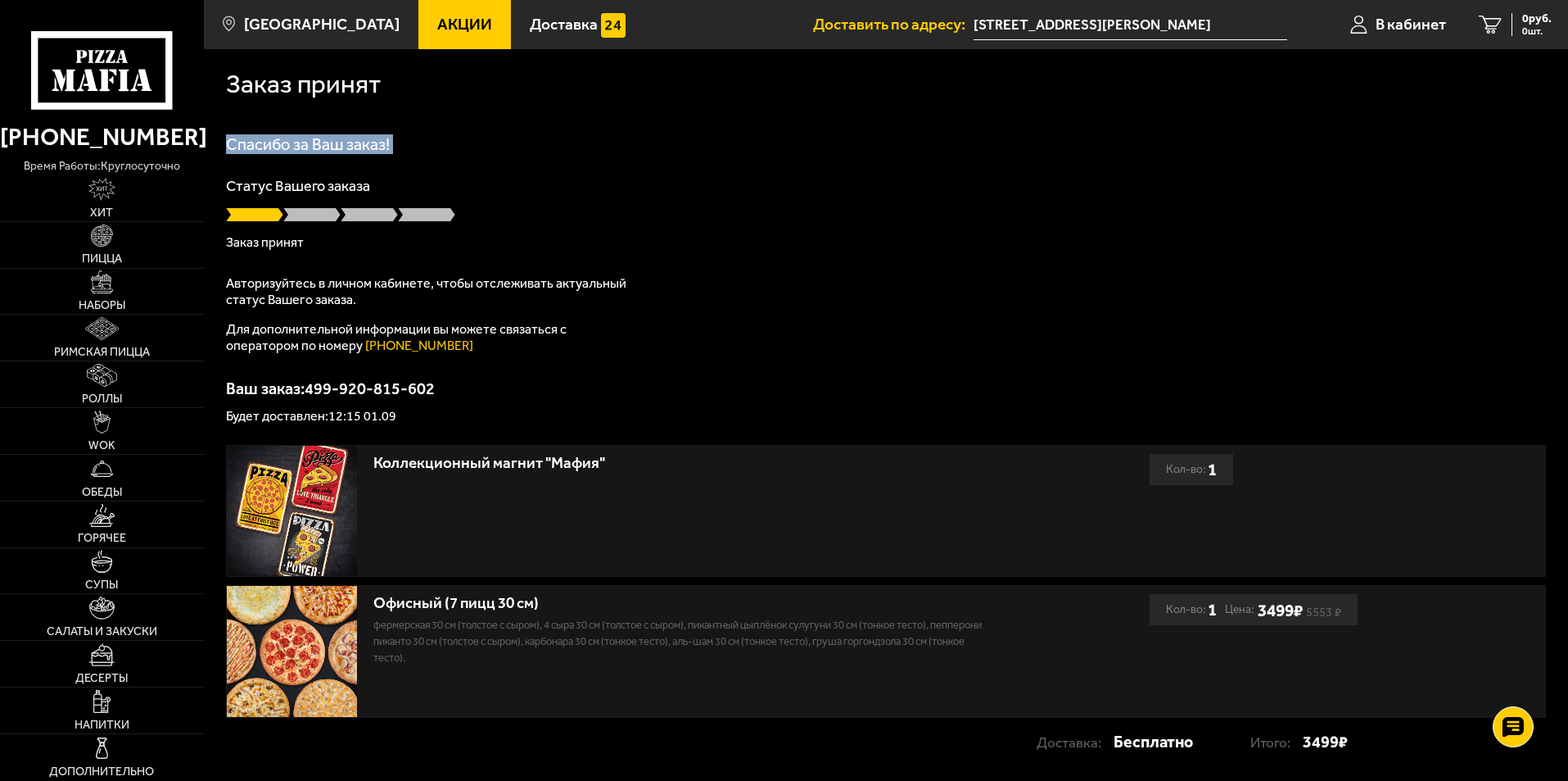
click at [585, 126] on div "Заказ принят Спасибо за Ваш заказ! Статус Вашего заказа Заказ принят Авторизуйт…" at bounding box center [887, 415] width 1365 height 733
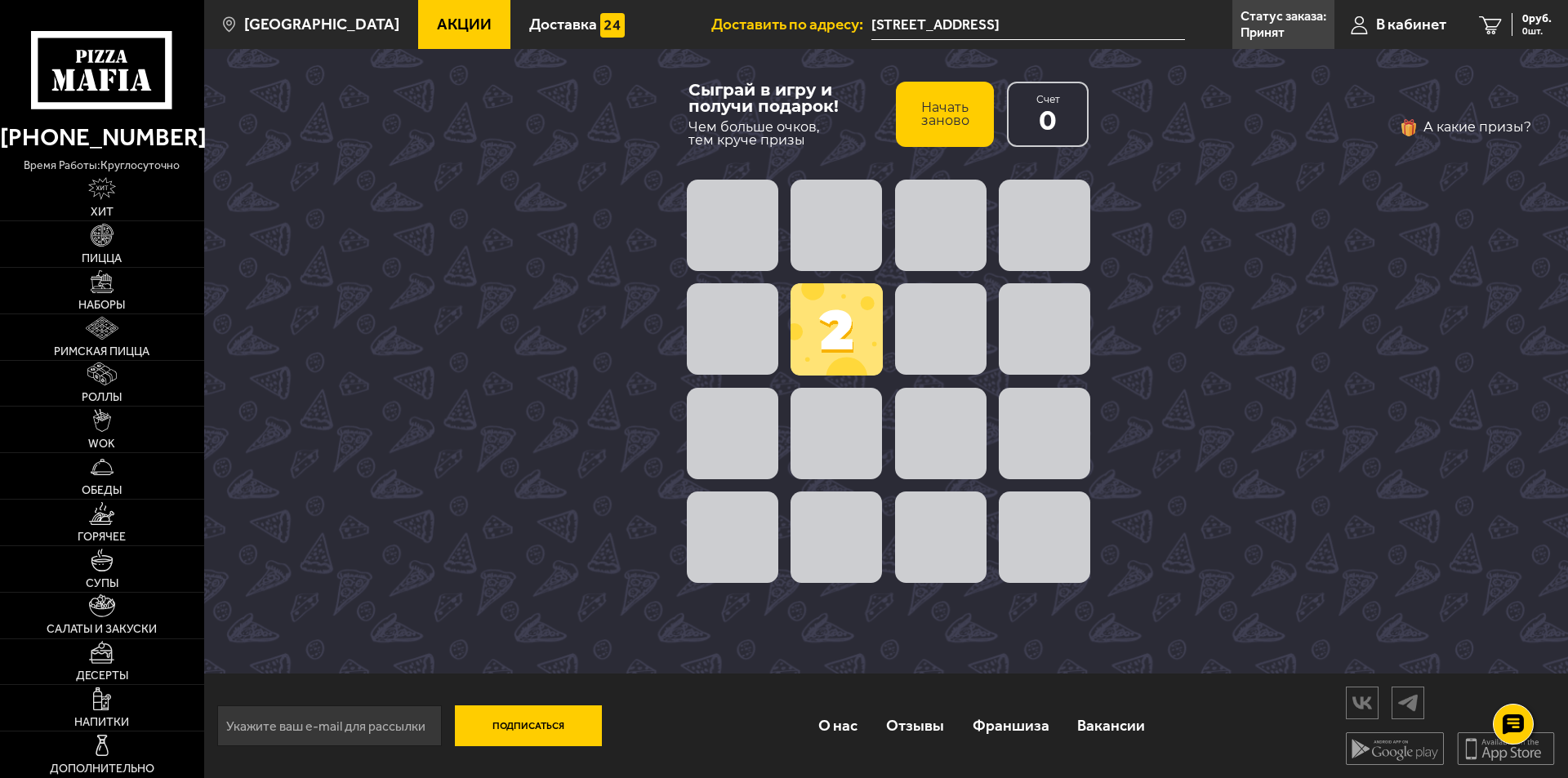
click at [929, 311] on span at bounding box center [941, 329] width 91 height 91
click at [851, 325] on span at bounding box center [836, 329] width 92 height 92
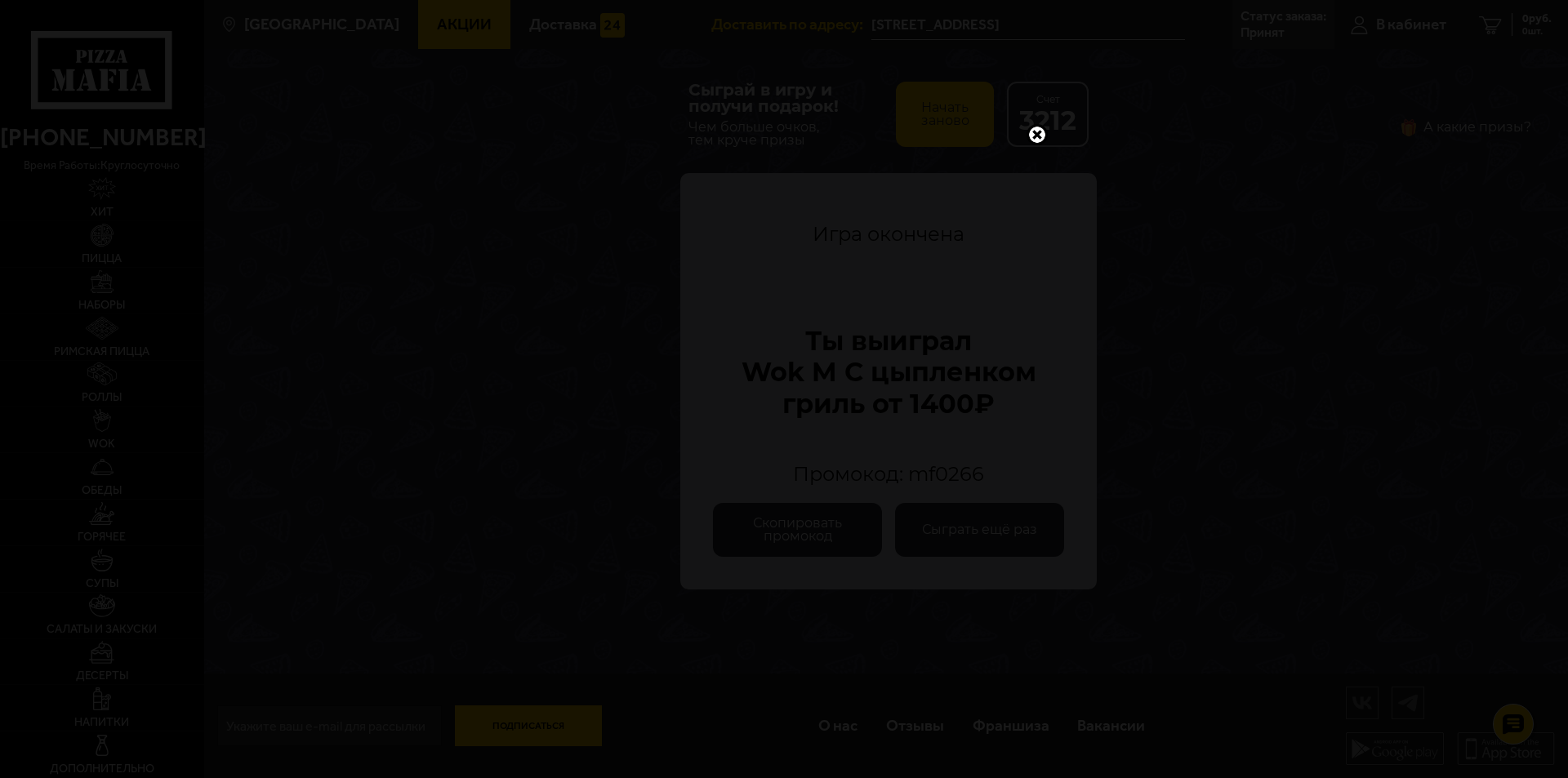
click at [1038, 138] on link at bounding box center [1037, 134] width 21 height 21
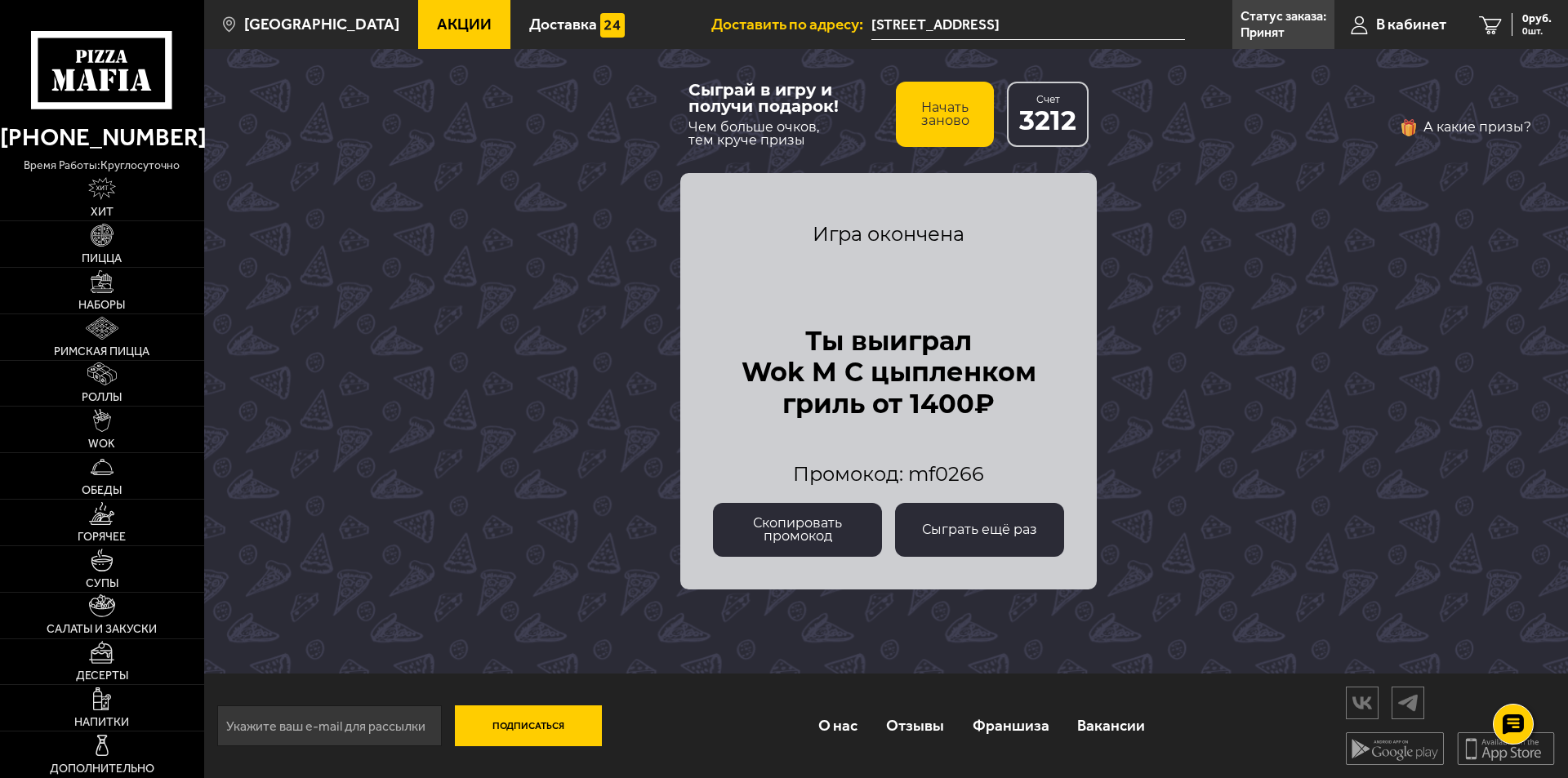
click at [864, 237] on span "Игра окончена" at bounding box center [888, 234] width 351 height 20
click at [871, 239] on span "Игра окончена" at bounding box center [888, 234] width 351 height 20
click at [843, 222] on div "Игра окончена Ты выиграл Wok M С цыпленком гриль от 1400₽ Промокод: mf0266" at bounding box center [888, 354] width 351 height 297
click at [838, 220] on div "Игра окончена Ты выиграл Wok M С цыпленком гриль от 1400₽ Промокод: mf0266" at bounding box center [888, 354] width 351 height 297
click at [870, 236] on span "Игра окончена" at bounding box center [888, 234] width 351 height 20
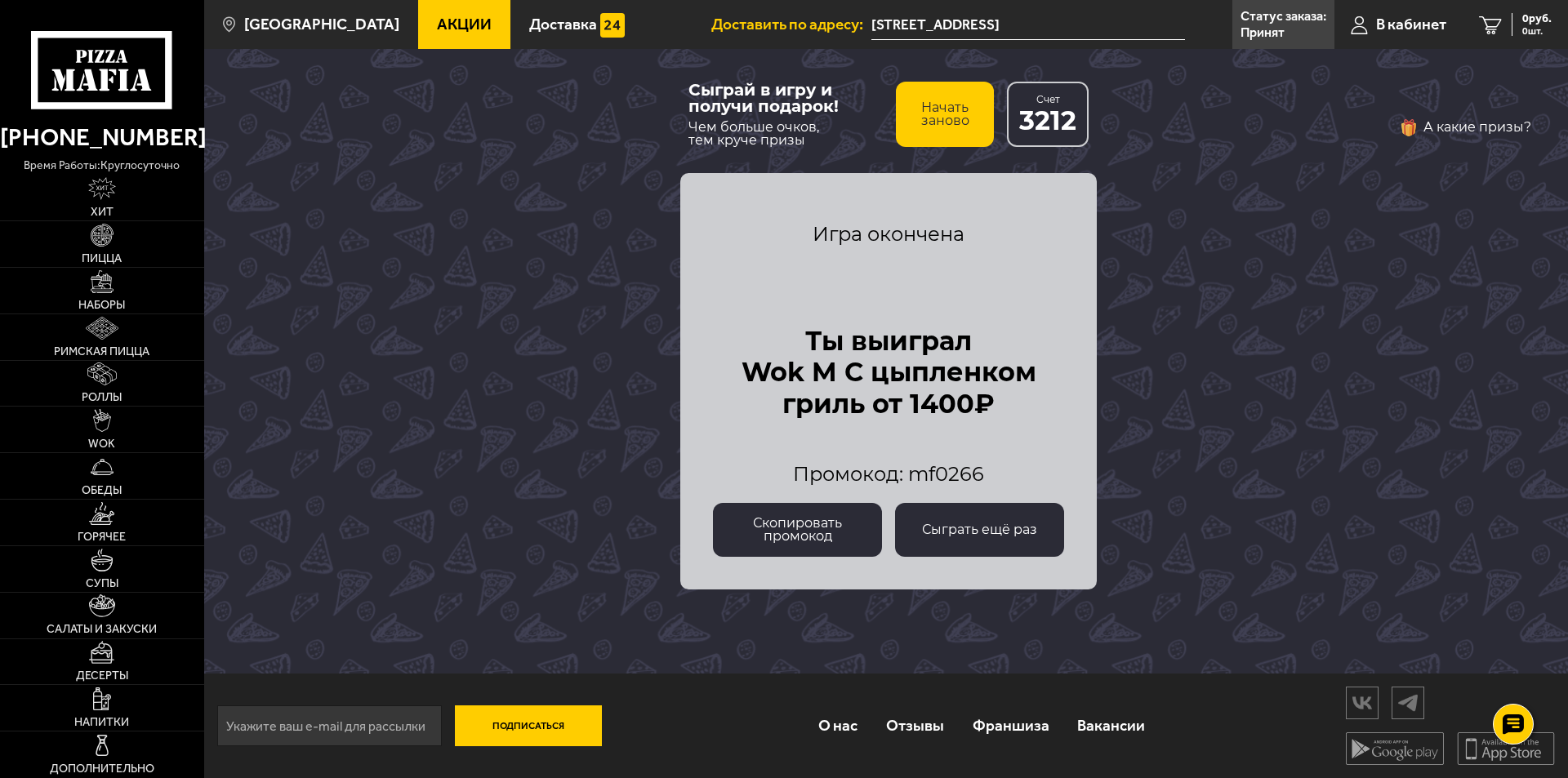
click at [302, 324] on div "Сыграй в игру и получи подарок! Чем больше очков, тем круче призы Начать заново…" at bounding box center [886, 360] width 1363 height 624
click at [600, 134] on div "Сыграй в игру и получи подарок! Чем больше очков, тем круче призы Начать заново…" at bounding box center [886, 360] width 1363 height 624
